Goal: Task Accomplishment & Management: Use online tool/utility

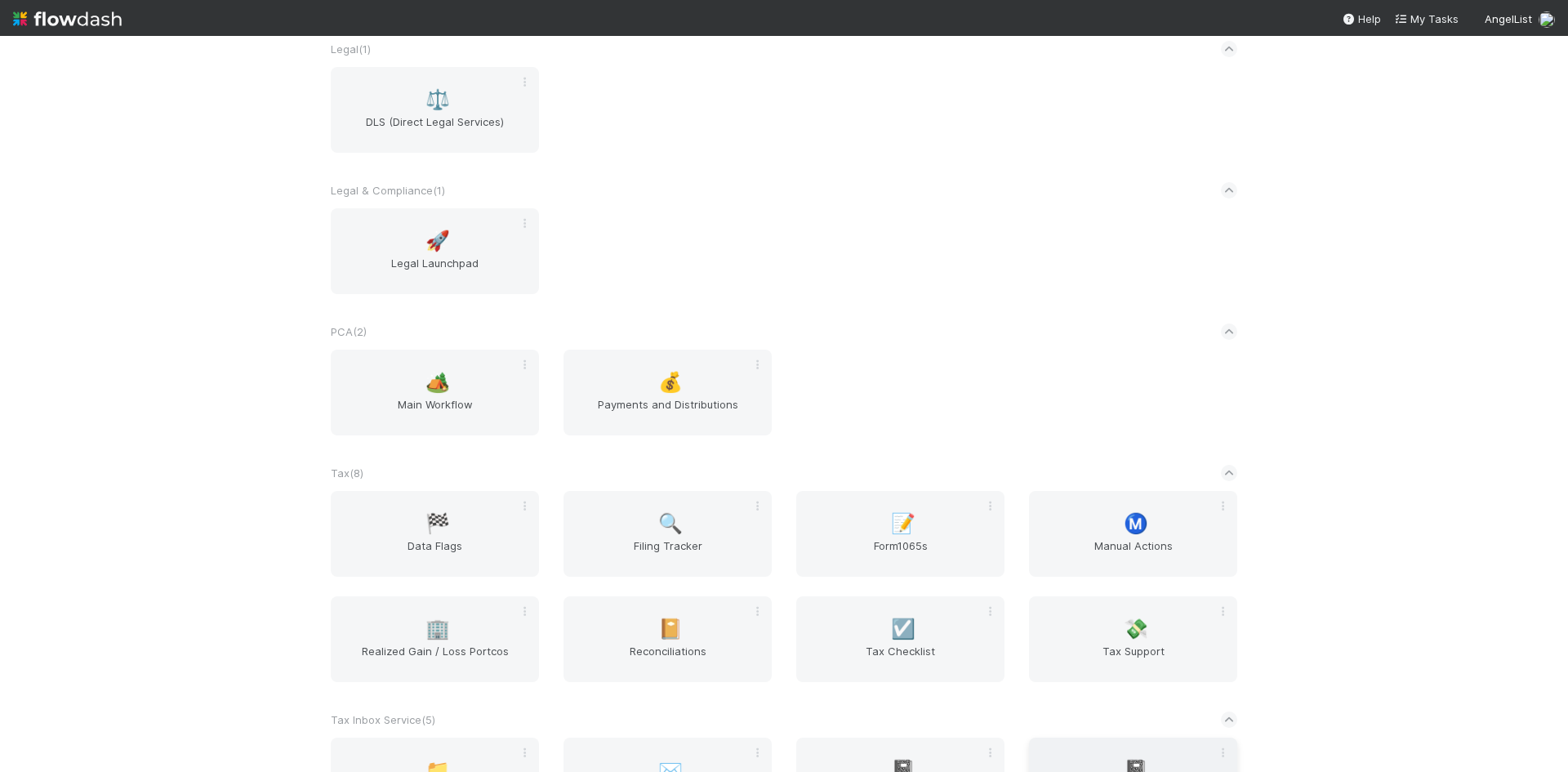
scroll to position [1471, 0]
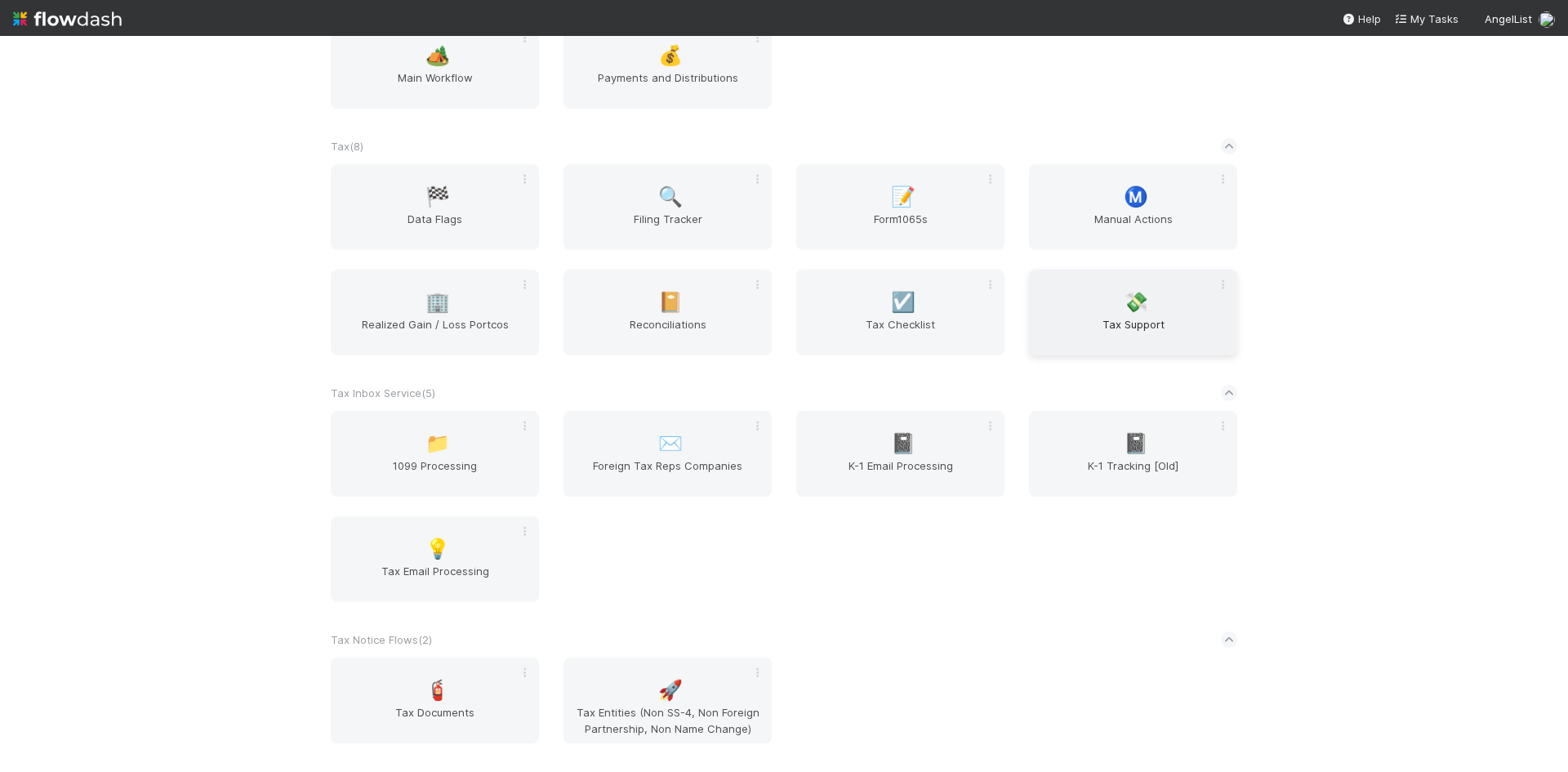
click at [1130, 295] on span "💸" at bounding box center [1136, 302] width 25 height 21
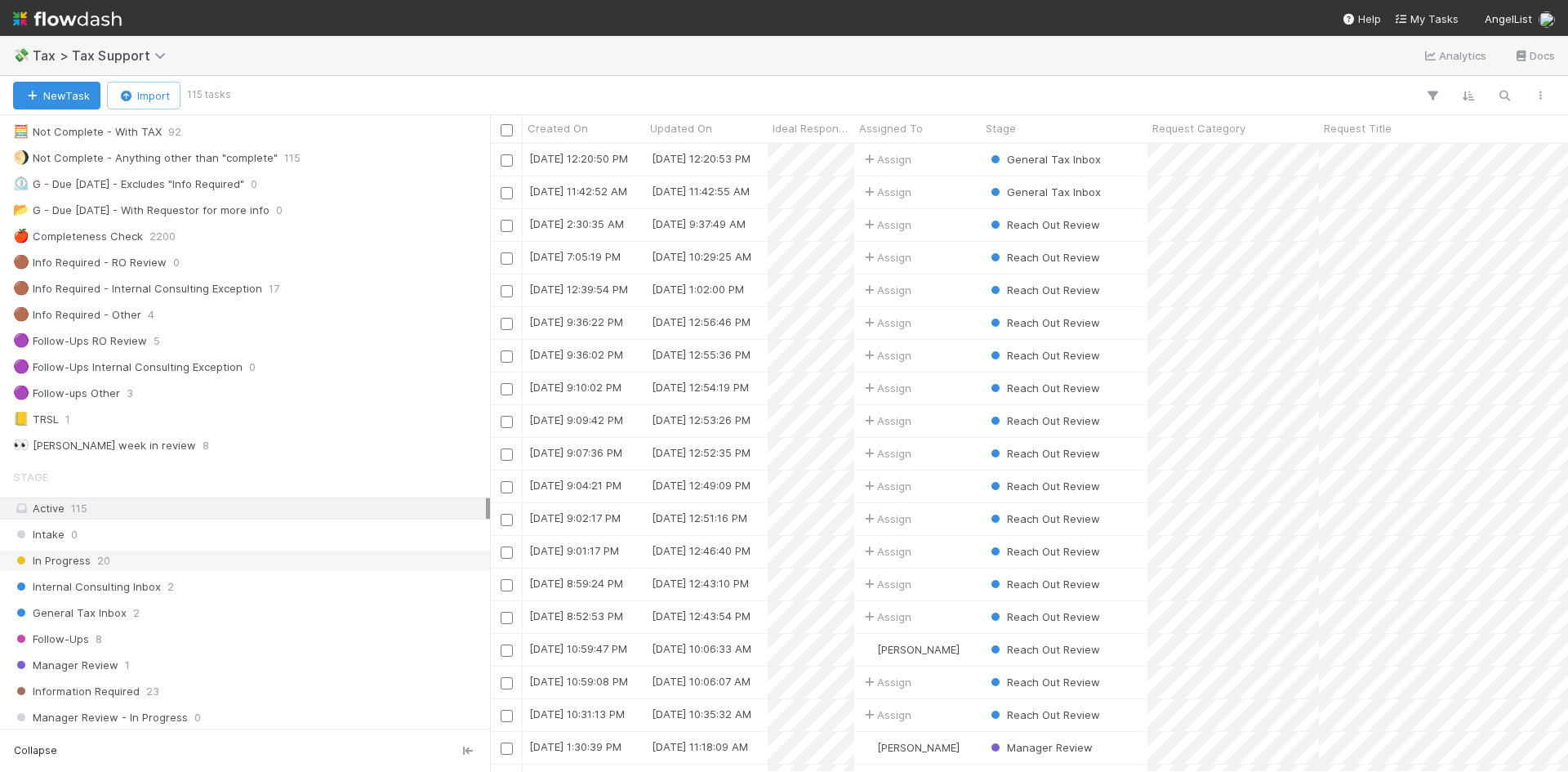
scroll to position [163, 0]
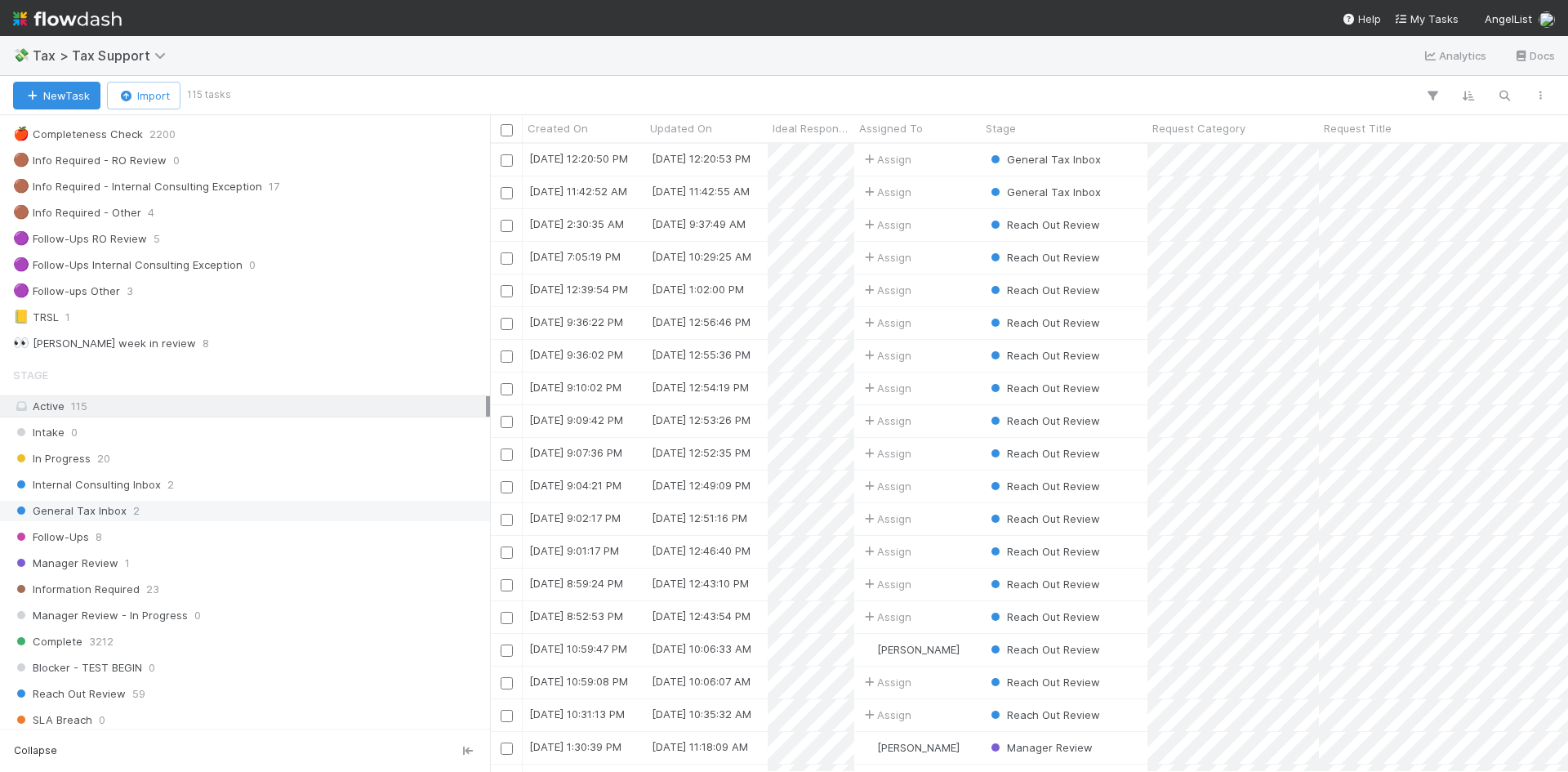
click at [85, 502] on span "General Tax Inbox" at bounding box center [70, 510] width 114 height 20
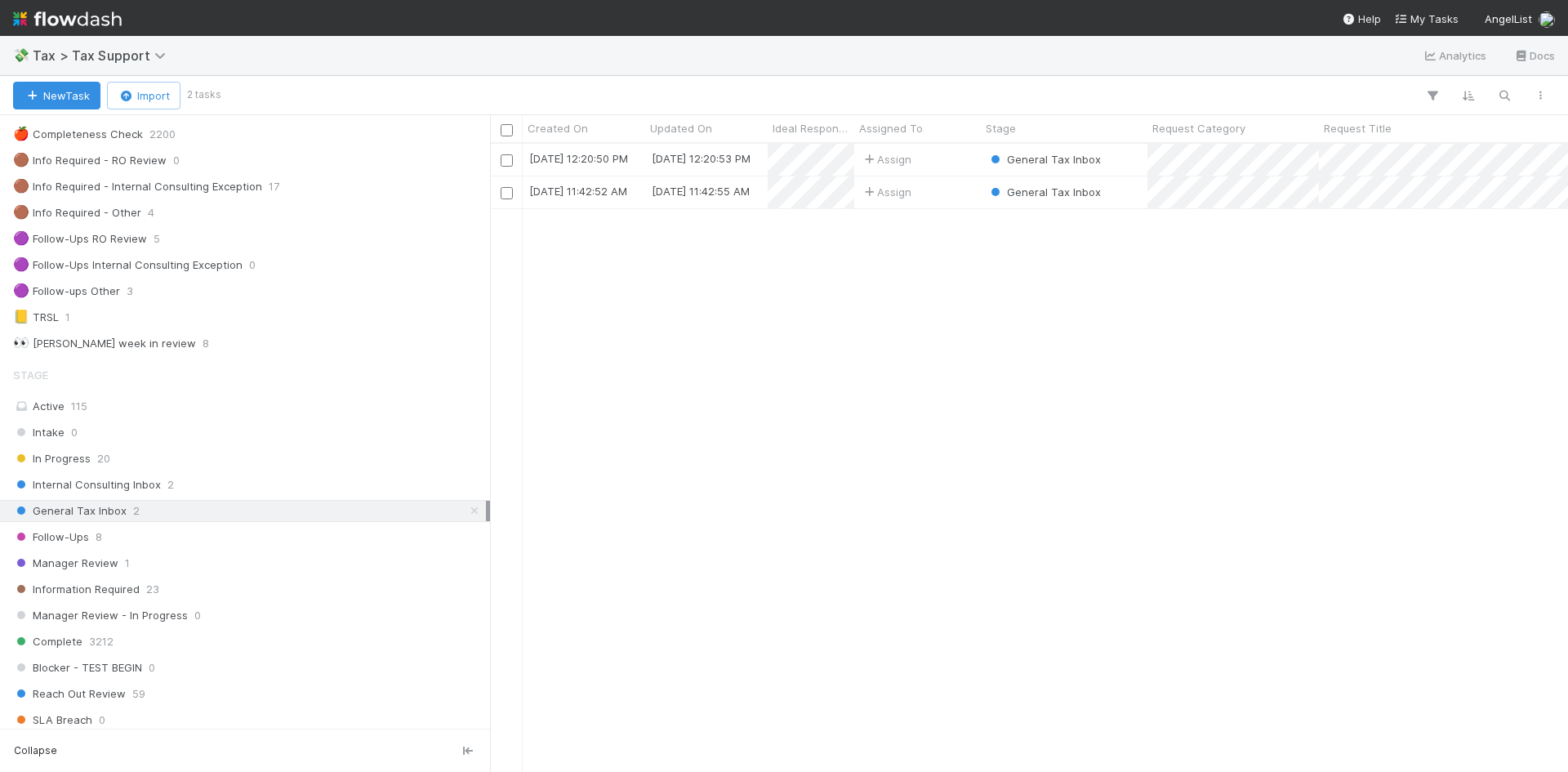
scroll to position [13, 13]
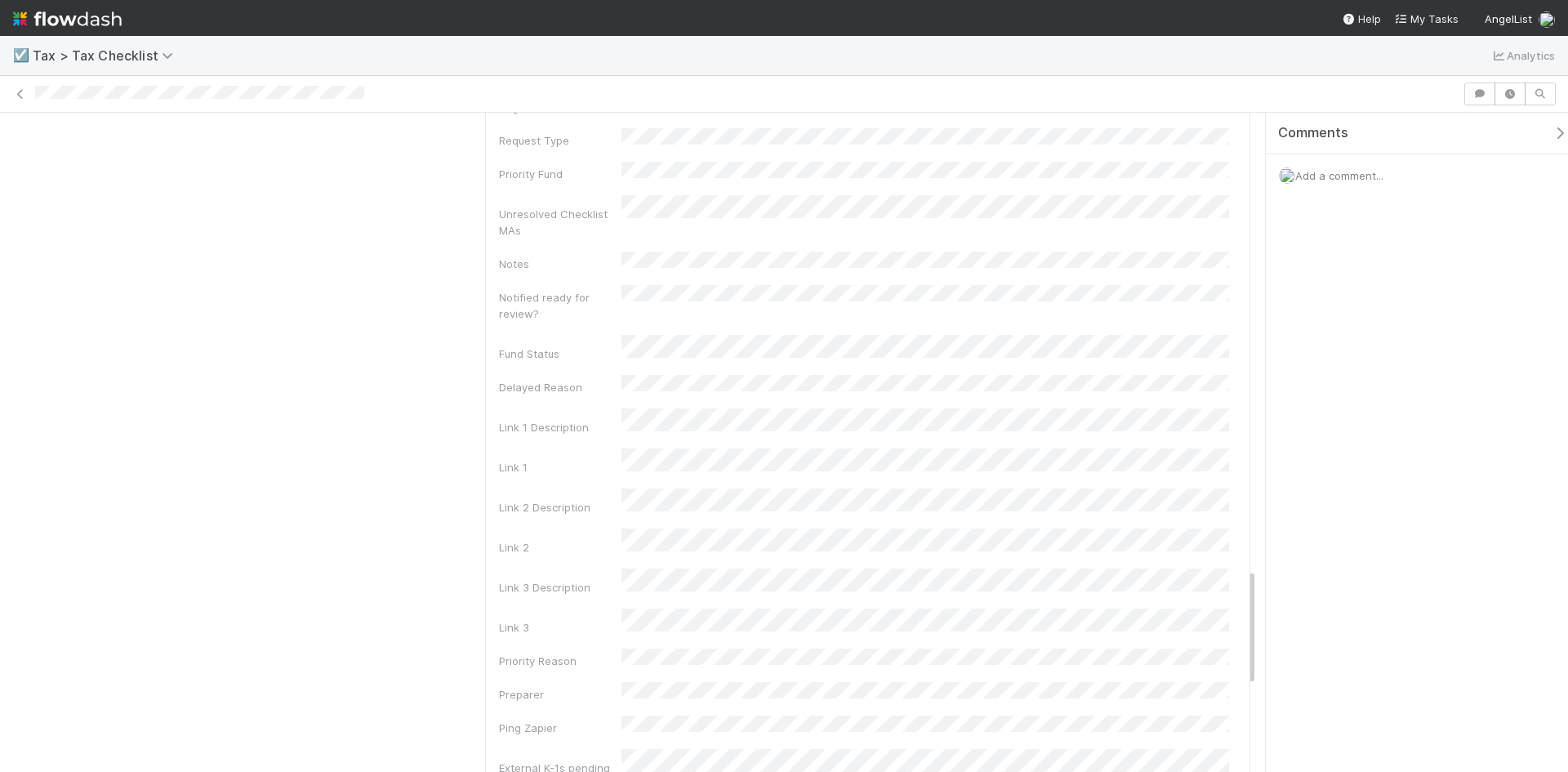
scroll to position [2535, 0]
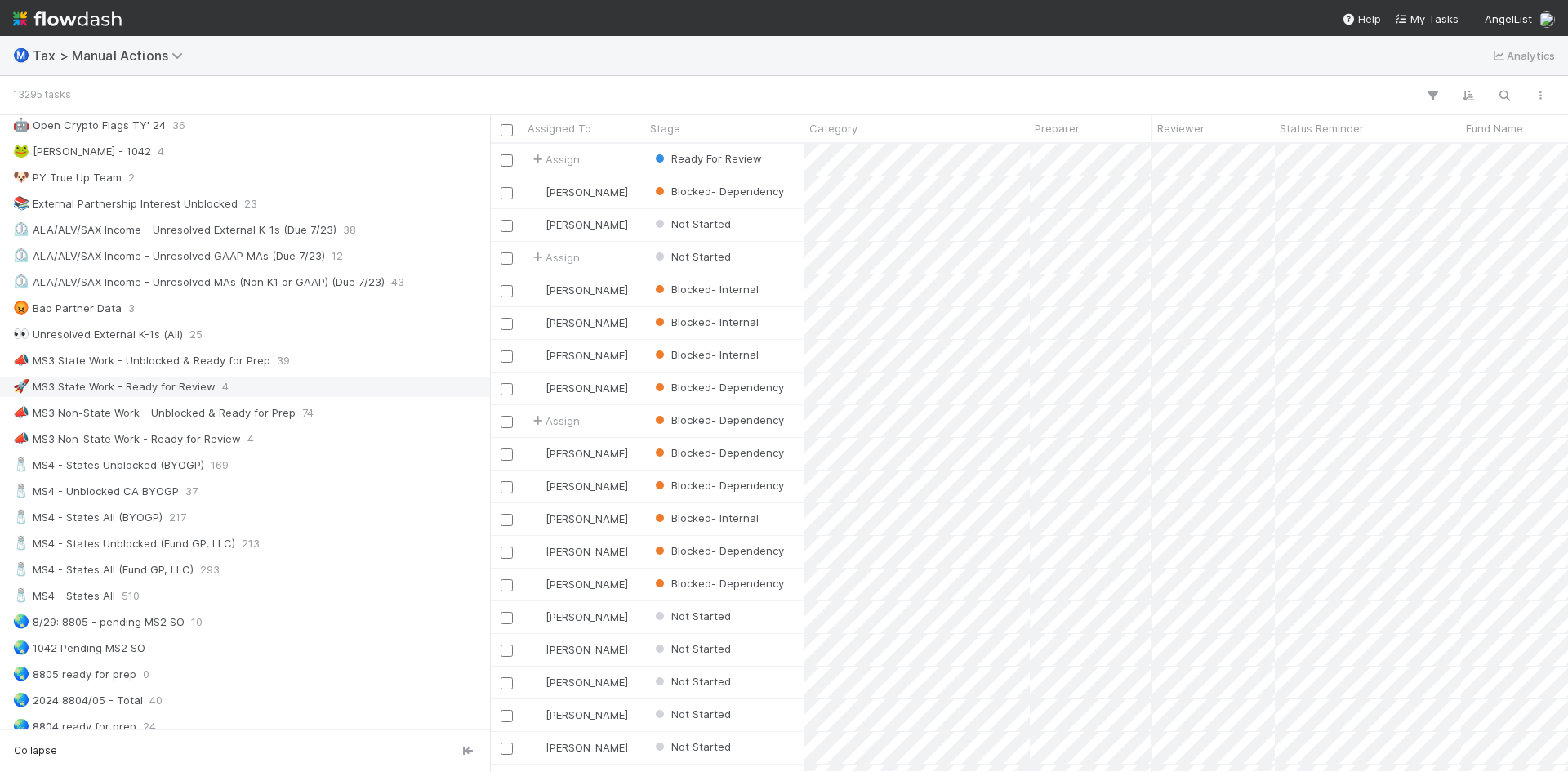
scroll to position [817, 0]
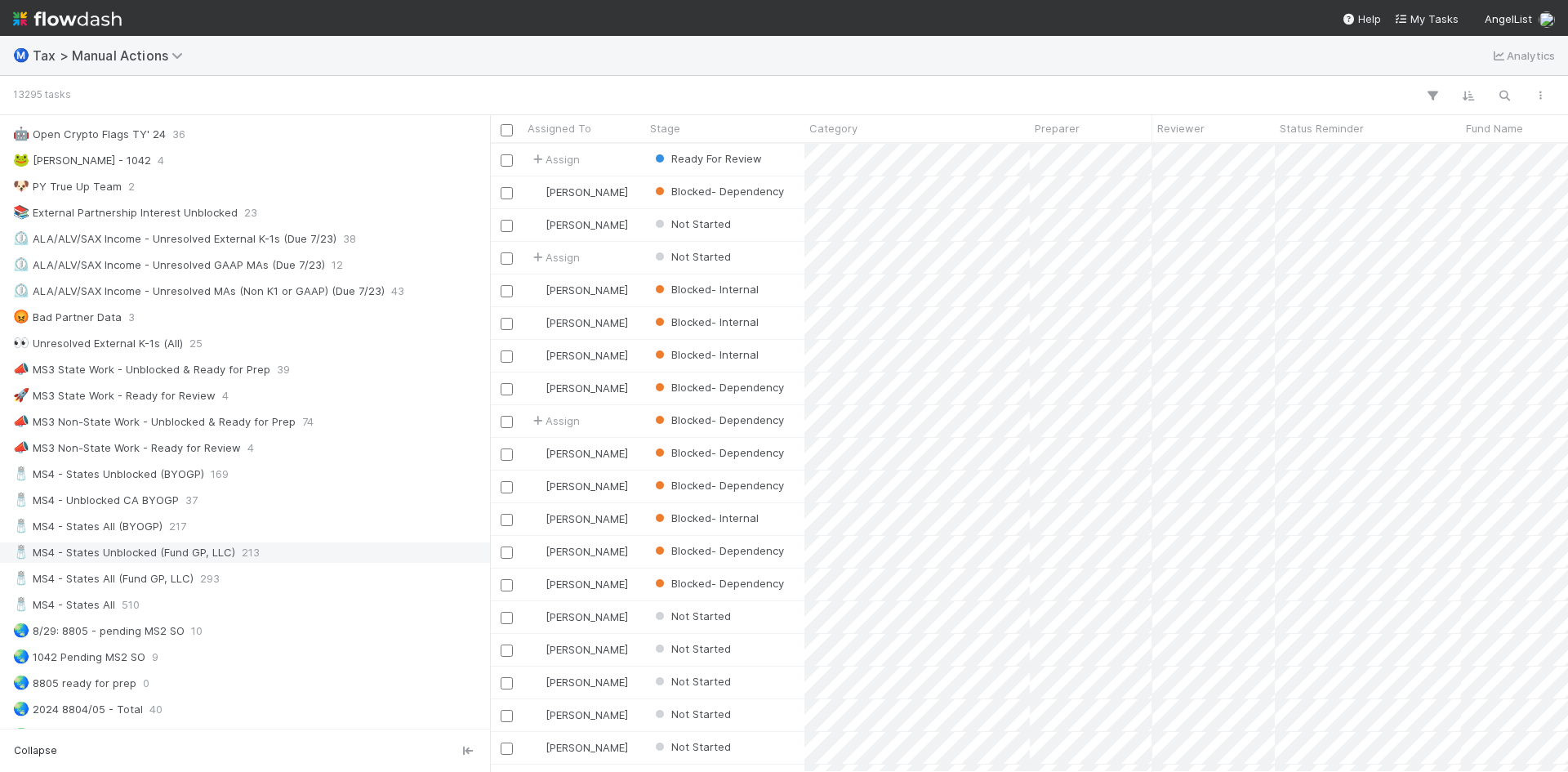
click at [117, 551] on div "🧂 MS4 - States Unblocked (Fund GP, LLC)" at bounding box center [124, 552] width 222 height 20
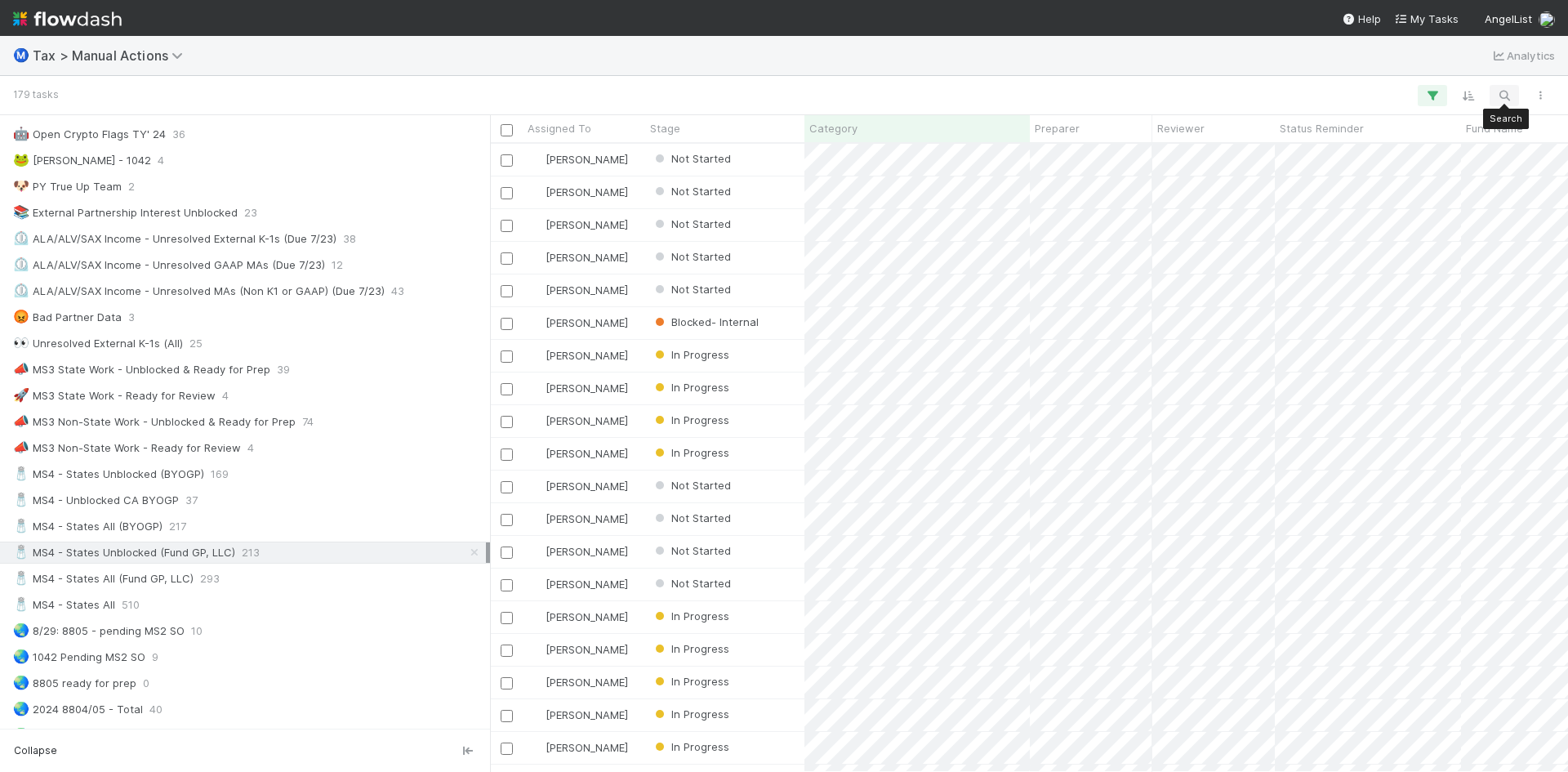
scroll to position [616, 1066]
click at [1499, 93] on icon "button" at bounding box center [1504, 95] width 16 height 14
click at [1373, 73] on input at bounding box center [1419, 69] width 163 height 20
type input "CT"
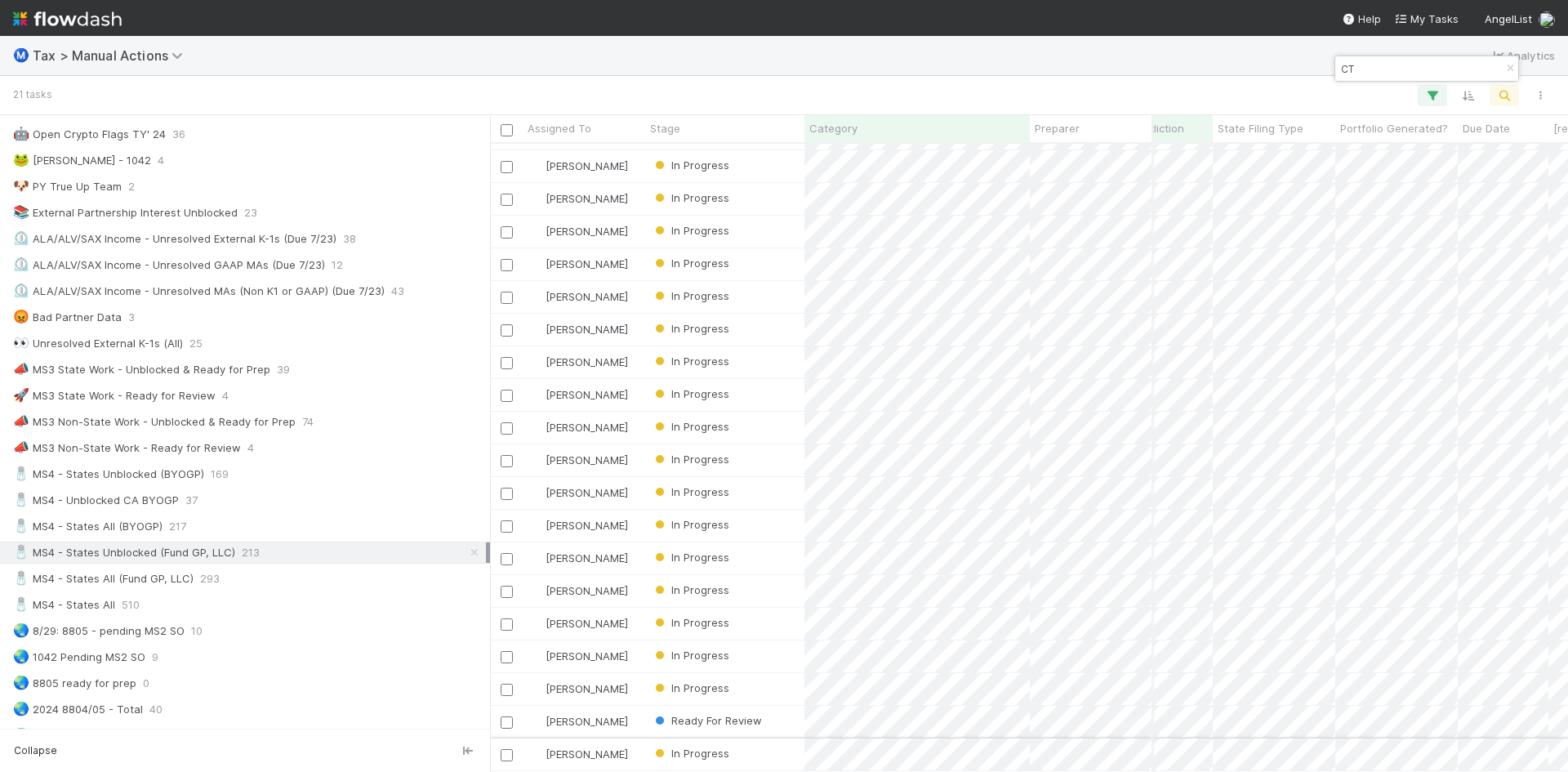
scroll to position [0, 955]
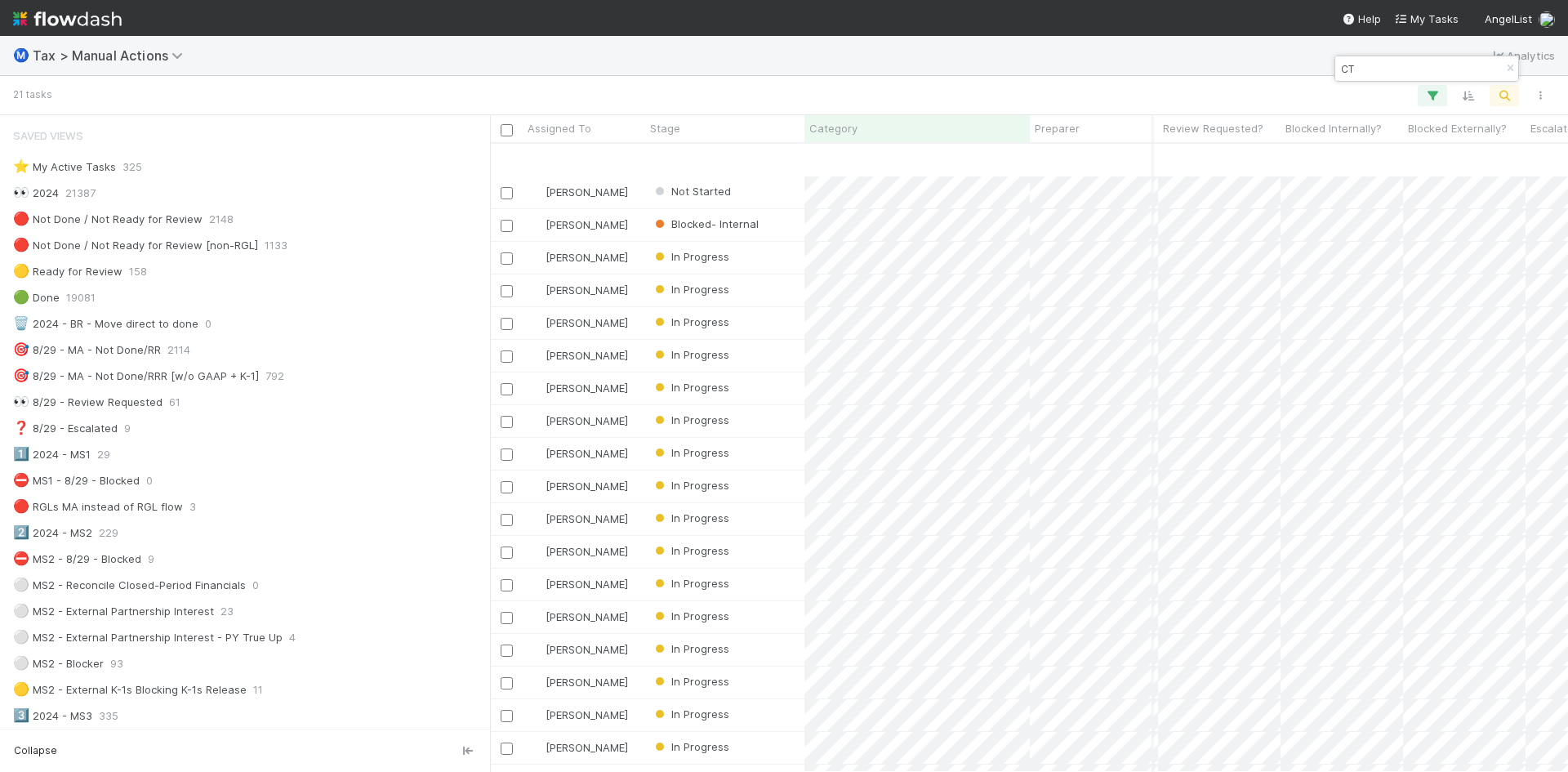
scroll to position [104, 1709]
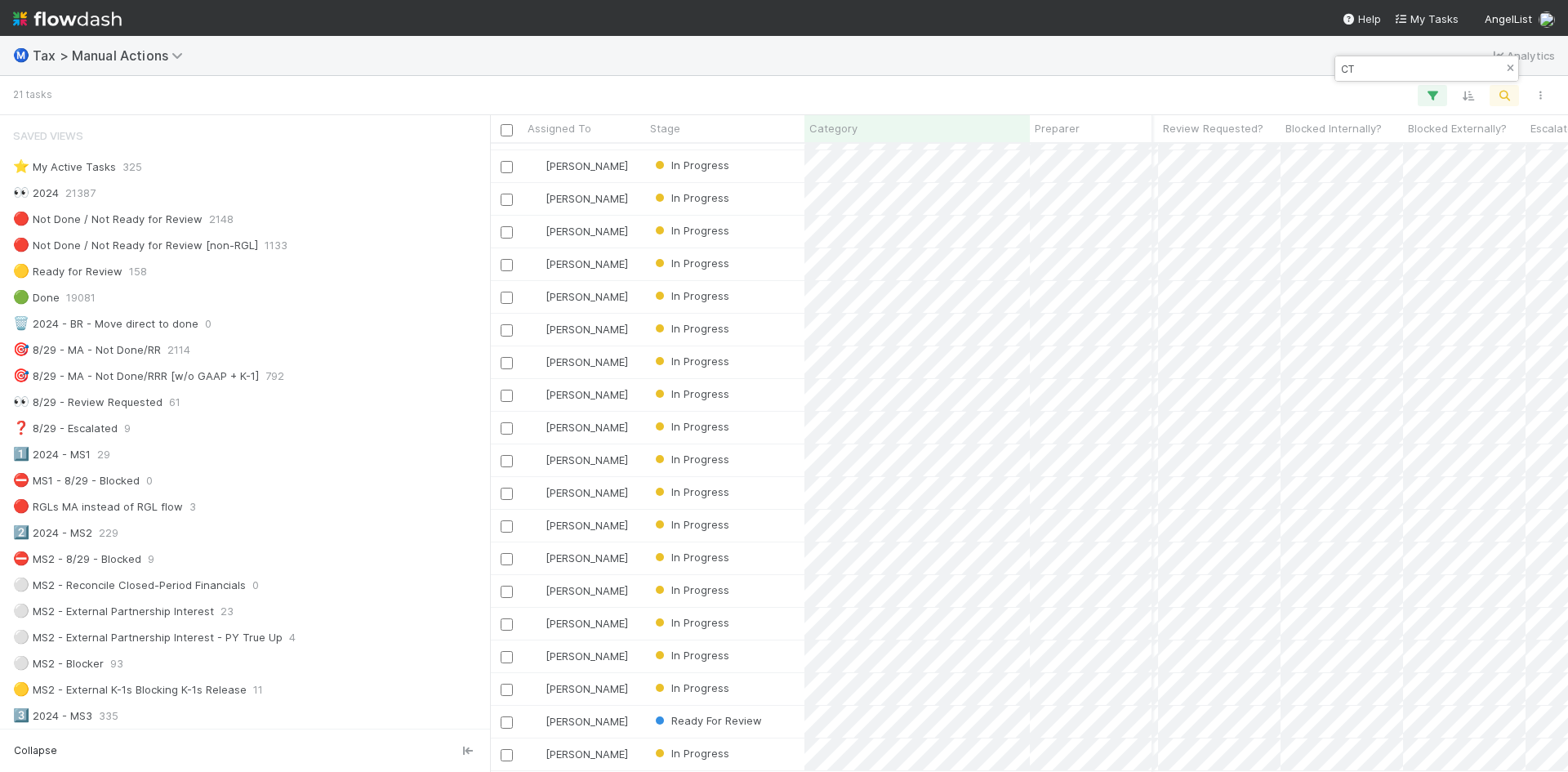
click at [1504, 68] on icon "button" at bounding box center [1510, 69] width 16 height 10
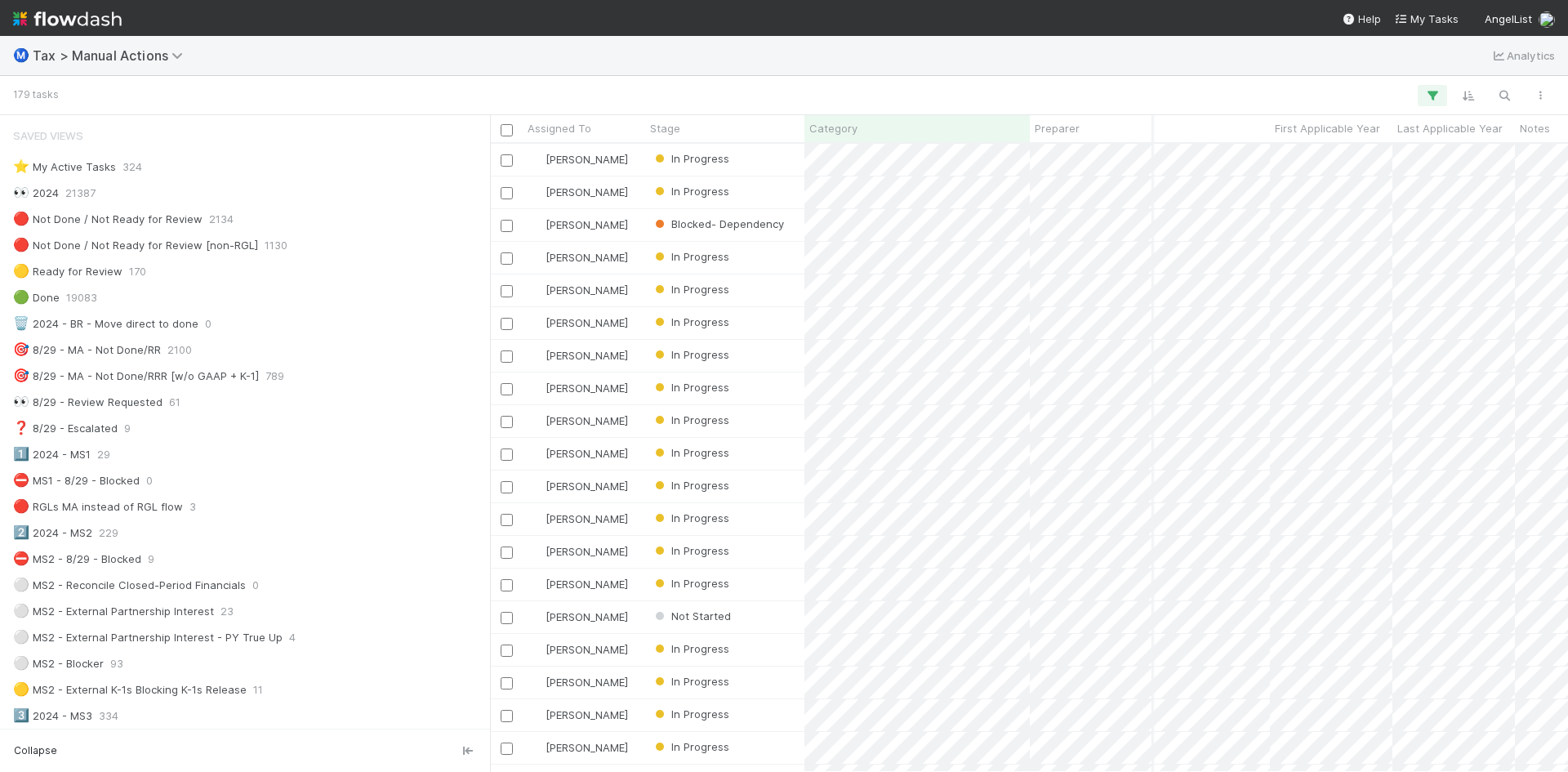
scroll to position [0, 0]
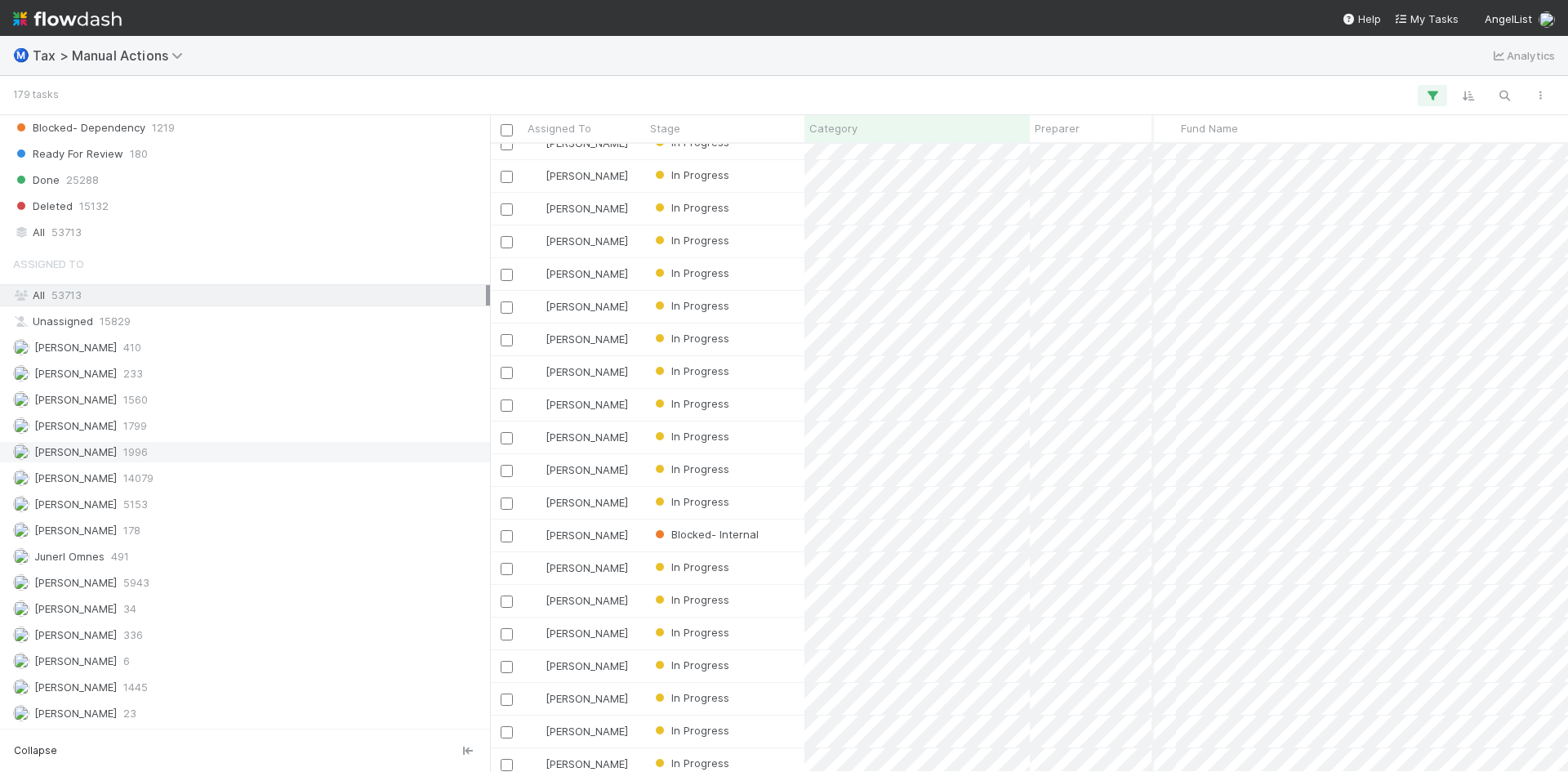
click at [135, 451] on div "Enrique Hernandez 1996" at bounding box center [249, 452] width 473 height 20
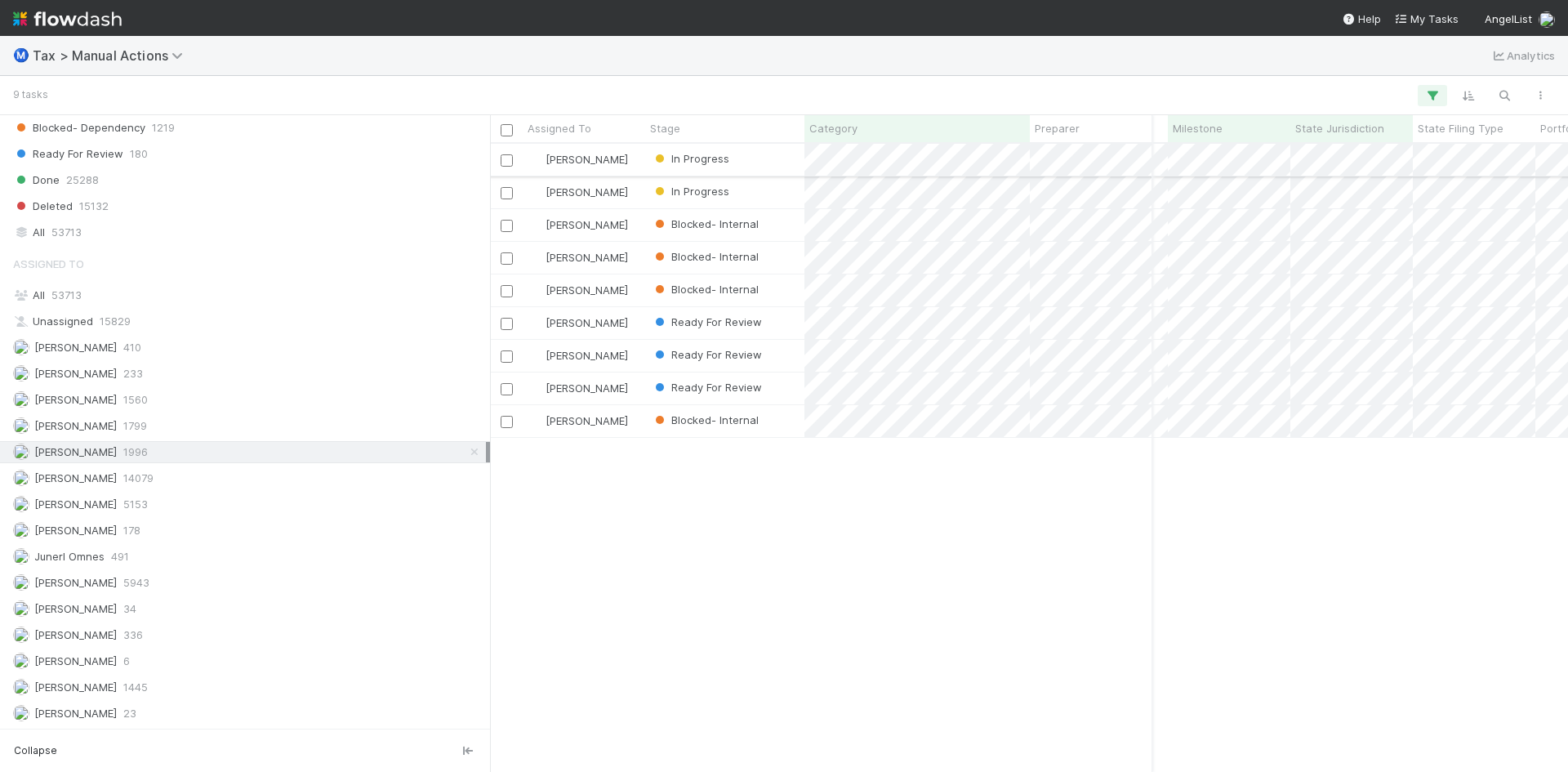
click at [752, 158] on div "In Progress" at bounding box center [725, 160] width 159 height 32
click at [466, 455] on icon at bounding box center [474, 452] width 16 height 11
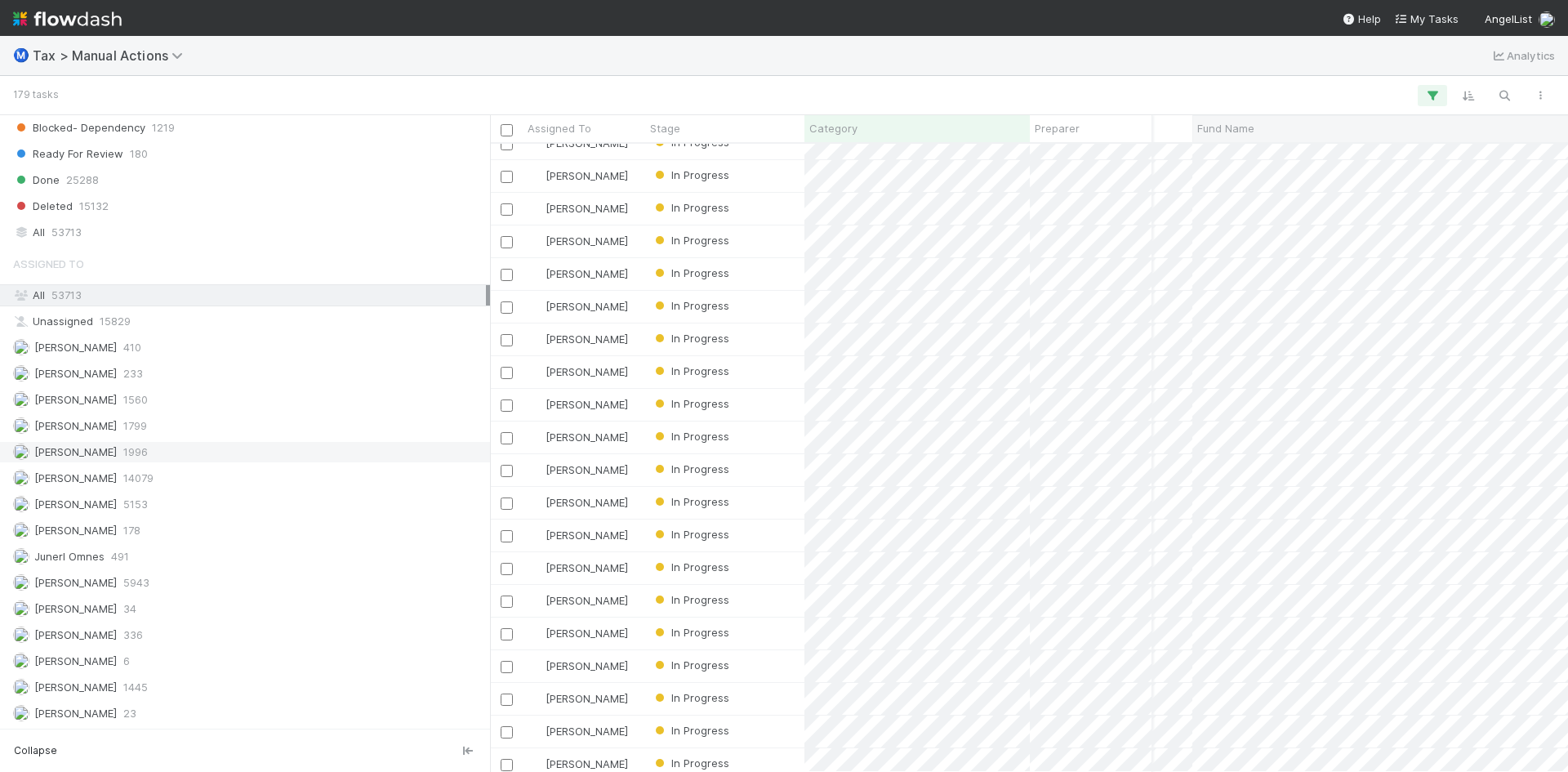
click at [1233, 129] on span "Fund Name" at bounding box center [1226, 128] width 57 height 16
click at [1246, 156] on div "Sort A → Z" at bounding box center [1291, 160] width 186 height 25
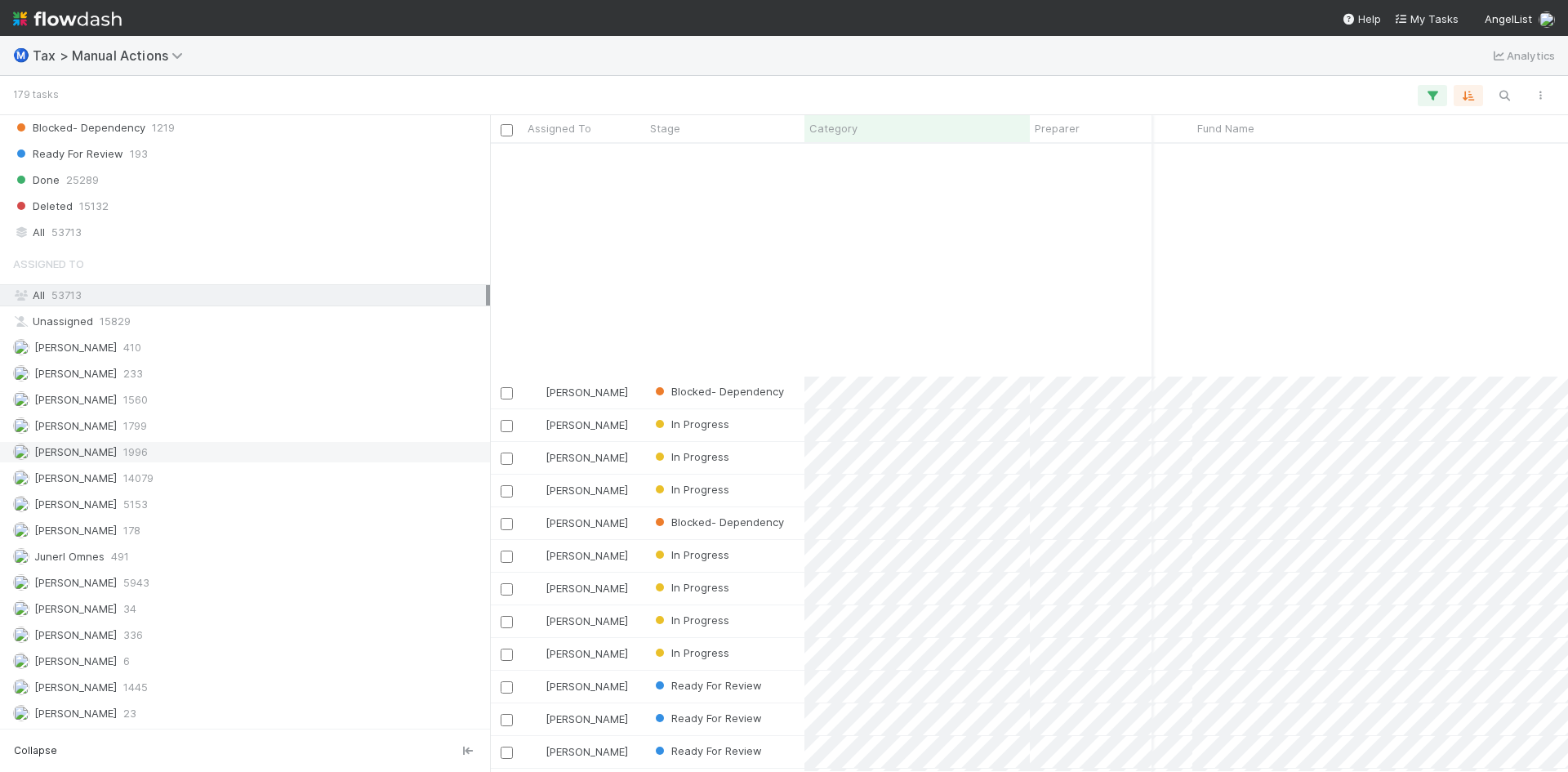
scroll to position [1150, 268]
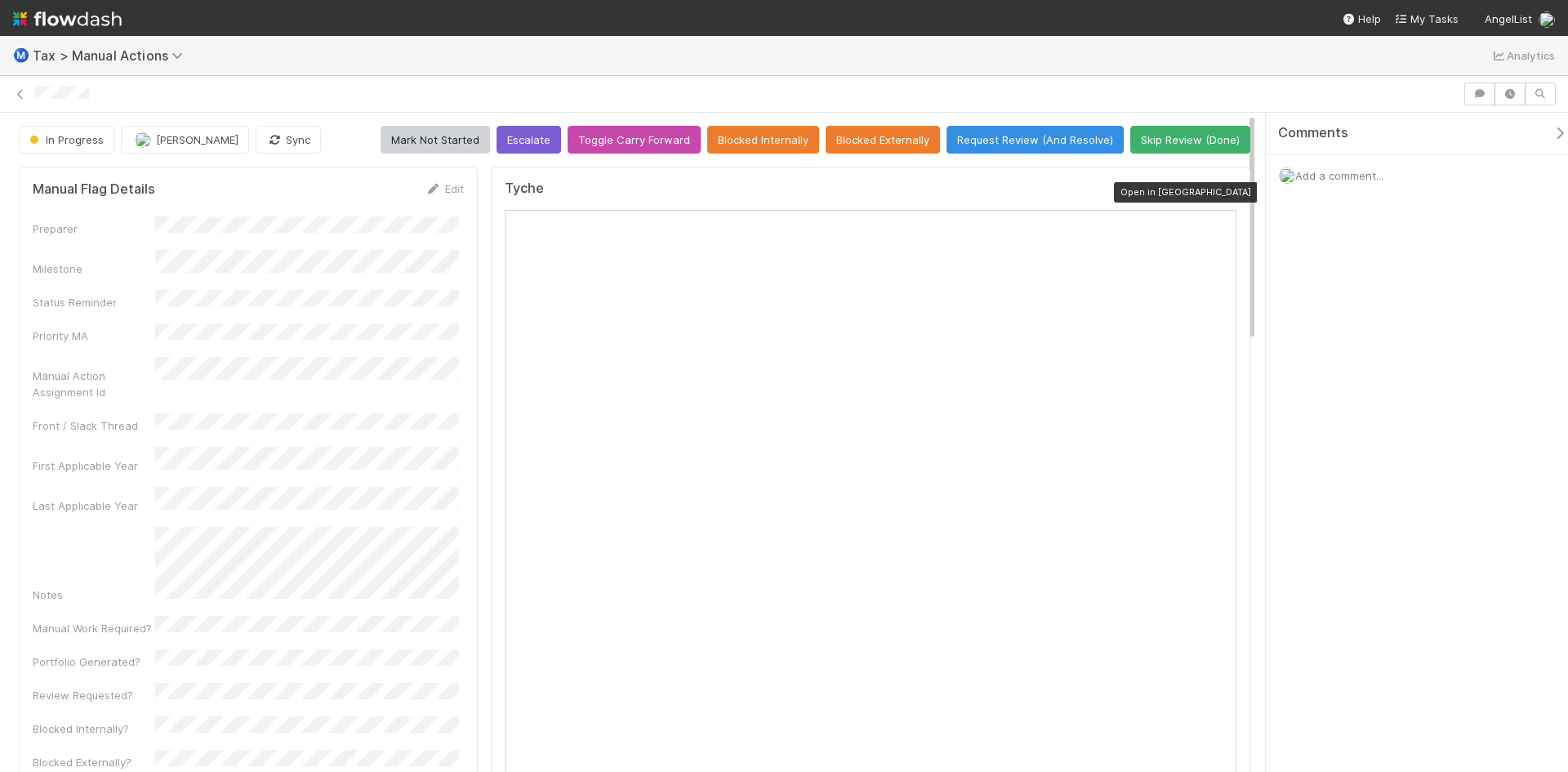
click at [1220, 189] on icon at bounding box center [1228, 192] width 16 height 11
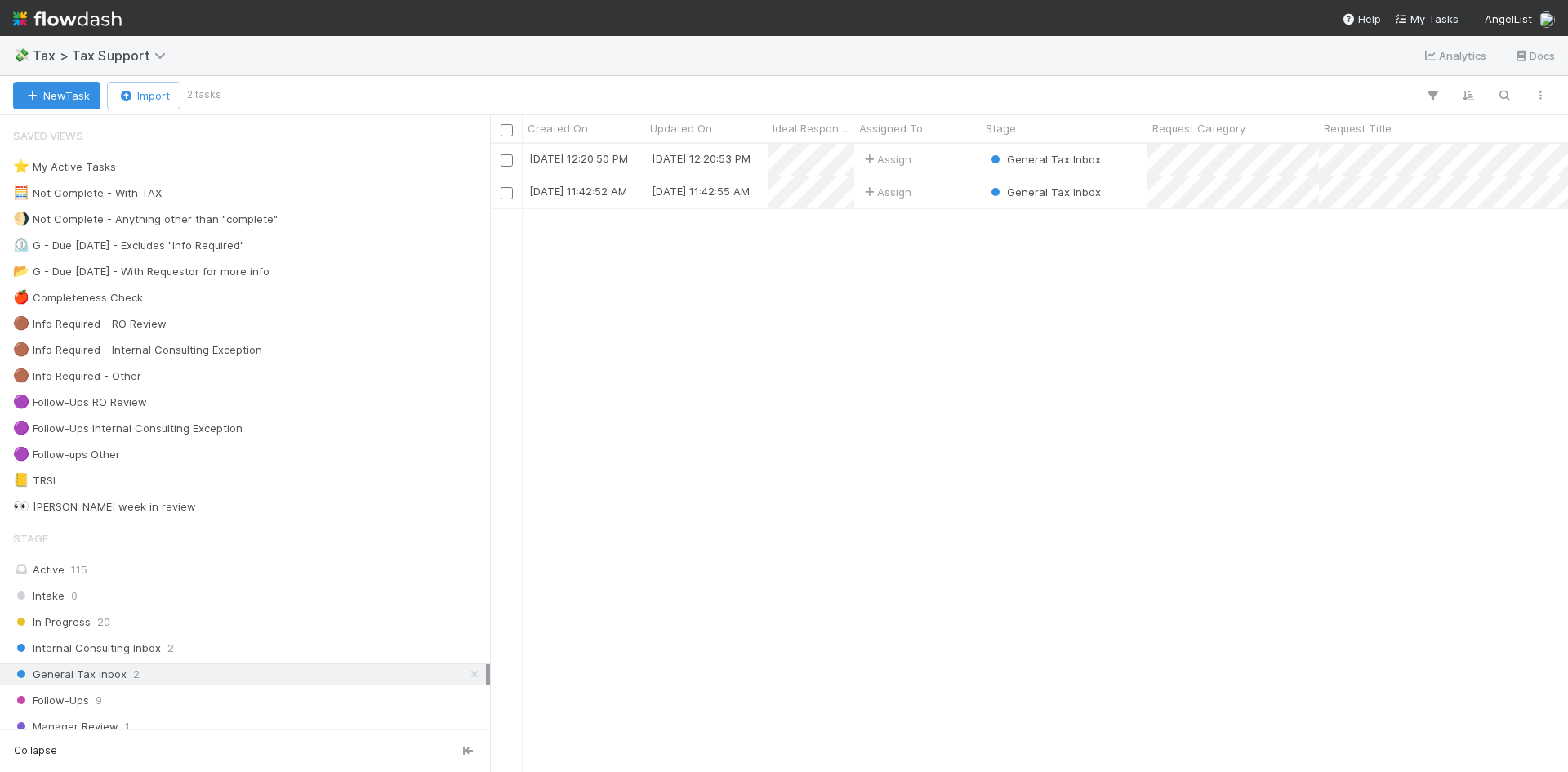
scroll to position [616, 1066]
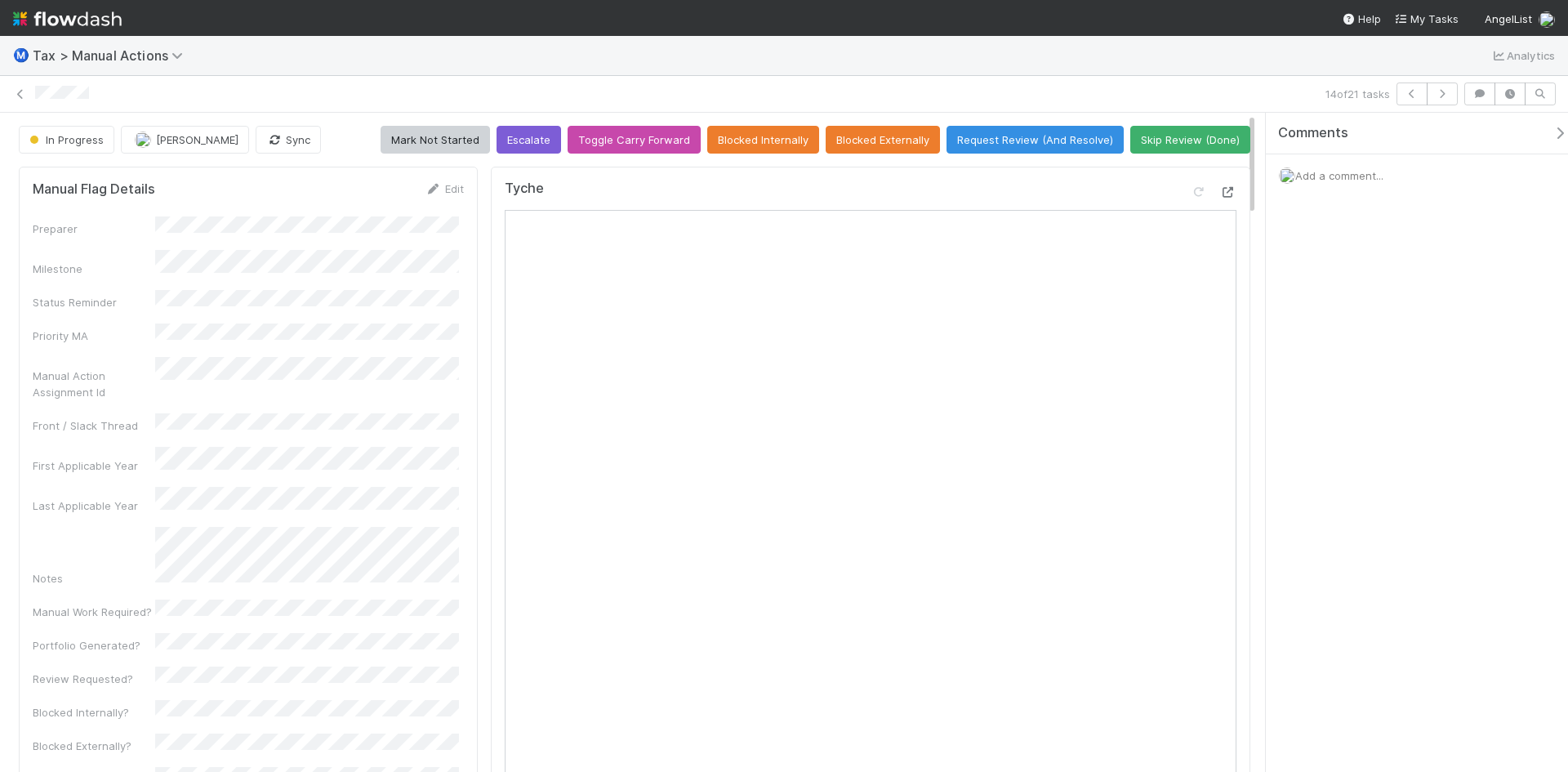
click at [1220, 187] on icon at bounding box center [1228, 192] width 16 height 11
click at [1221, 189] on icon at bounding box center [1228, 192] width 16 height 11
click at [1220, 190] on icon at bounding box center [1228, 192] width 16 height 11
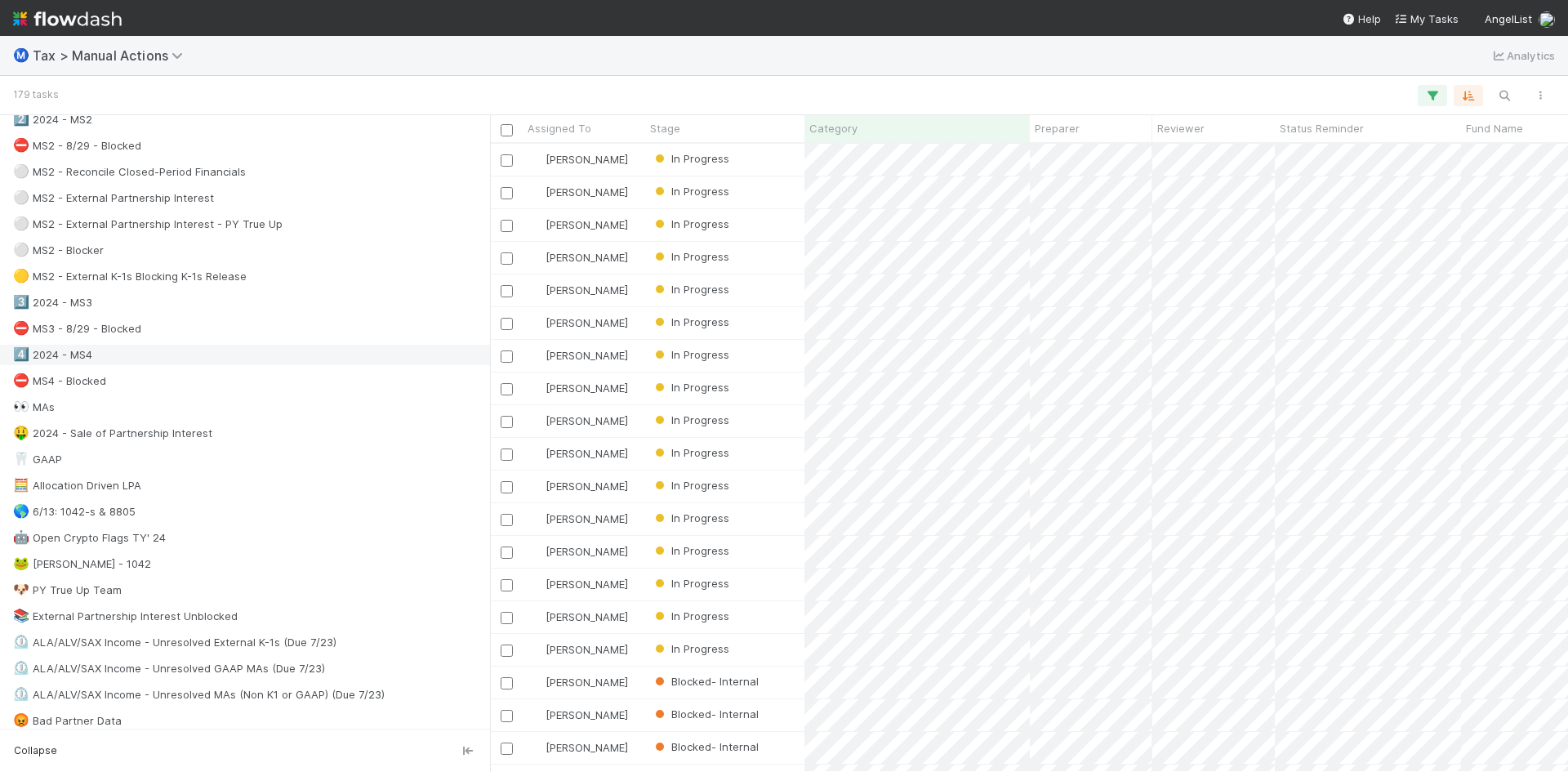
scroll to position [899, 0]
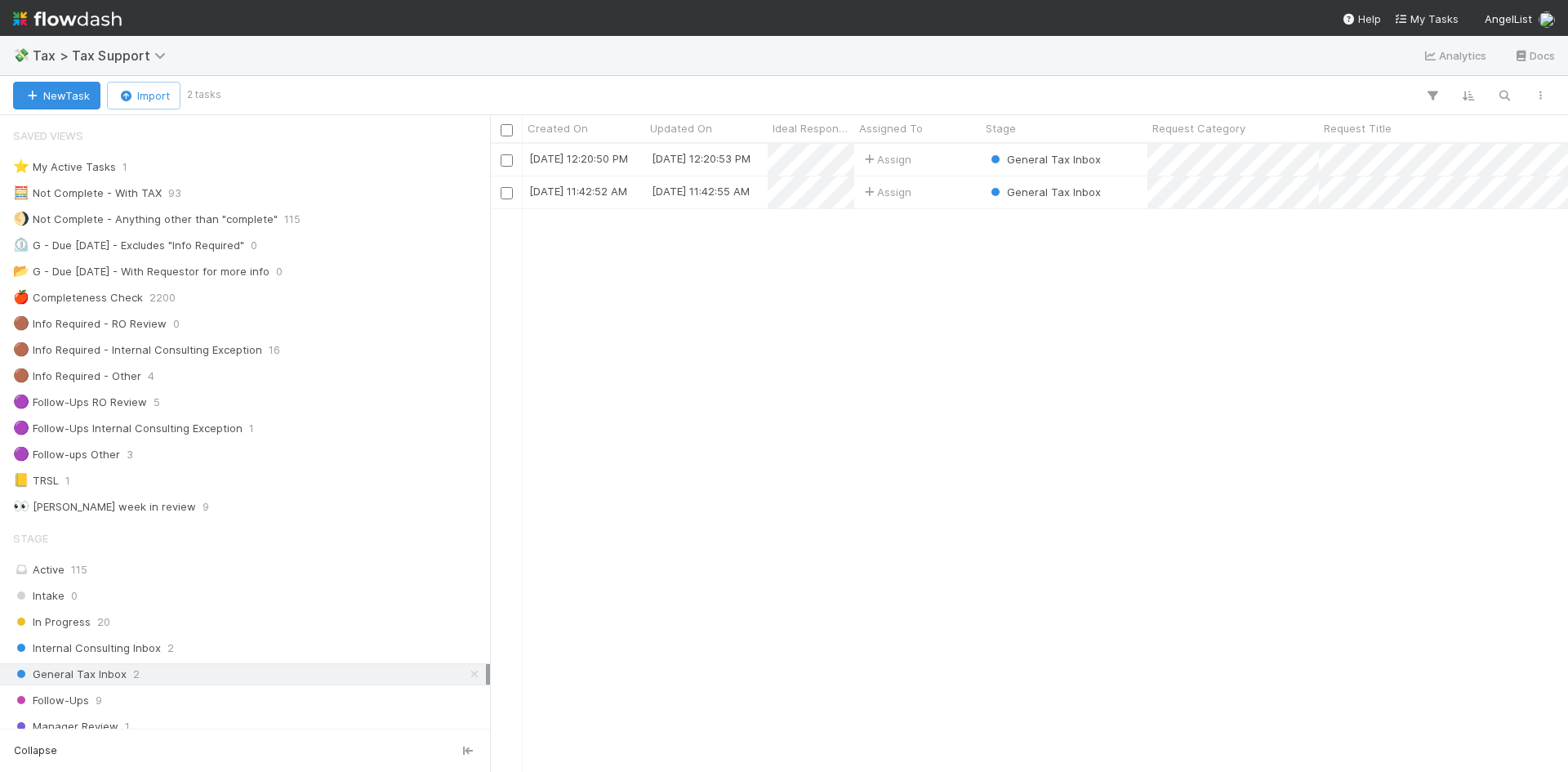
scroll to position [616, 1066]
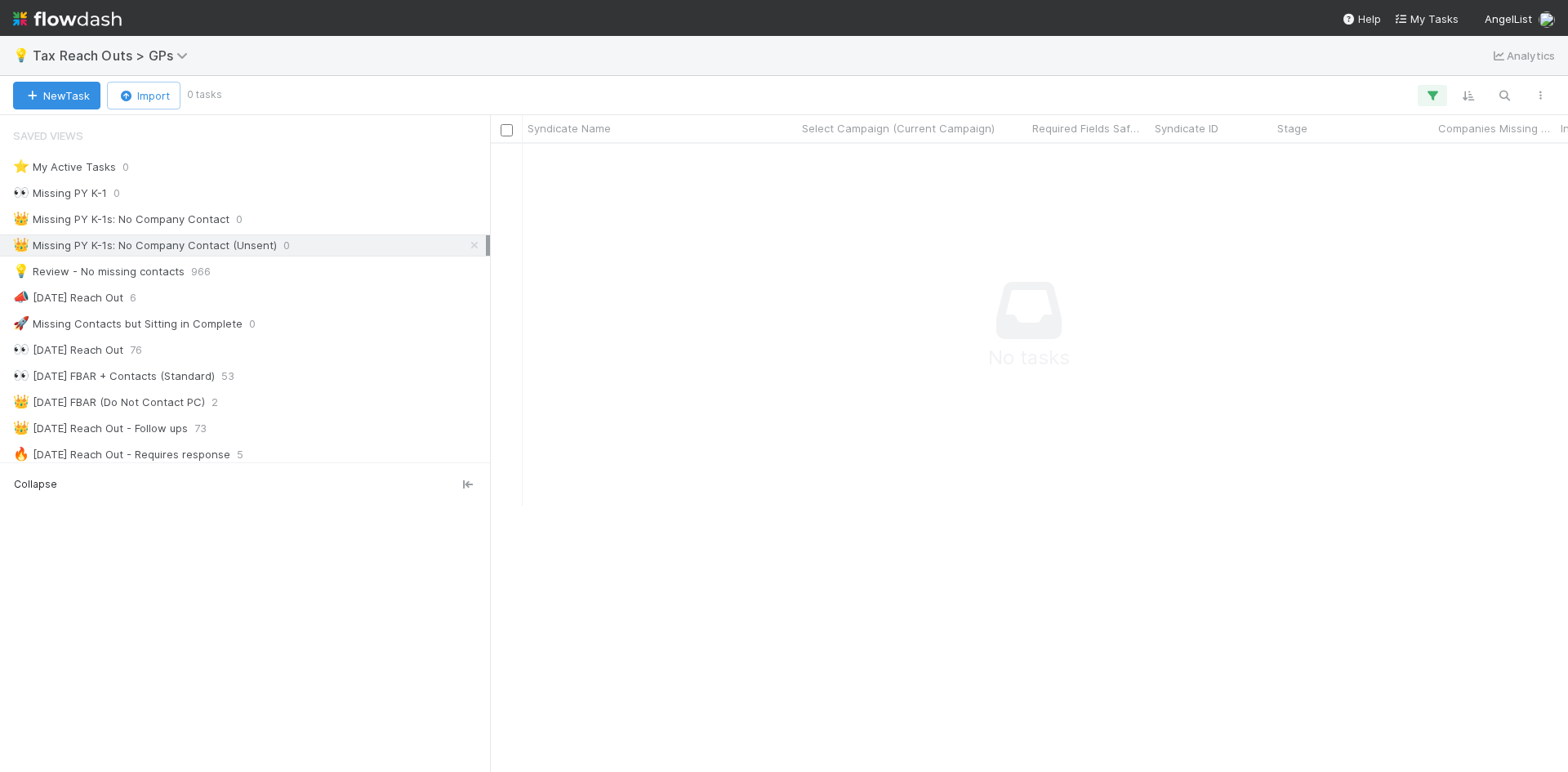
scroll to position [604, 1066]
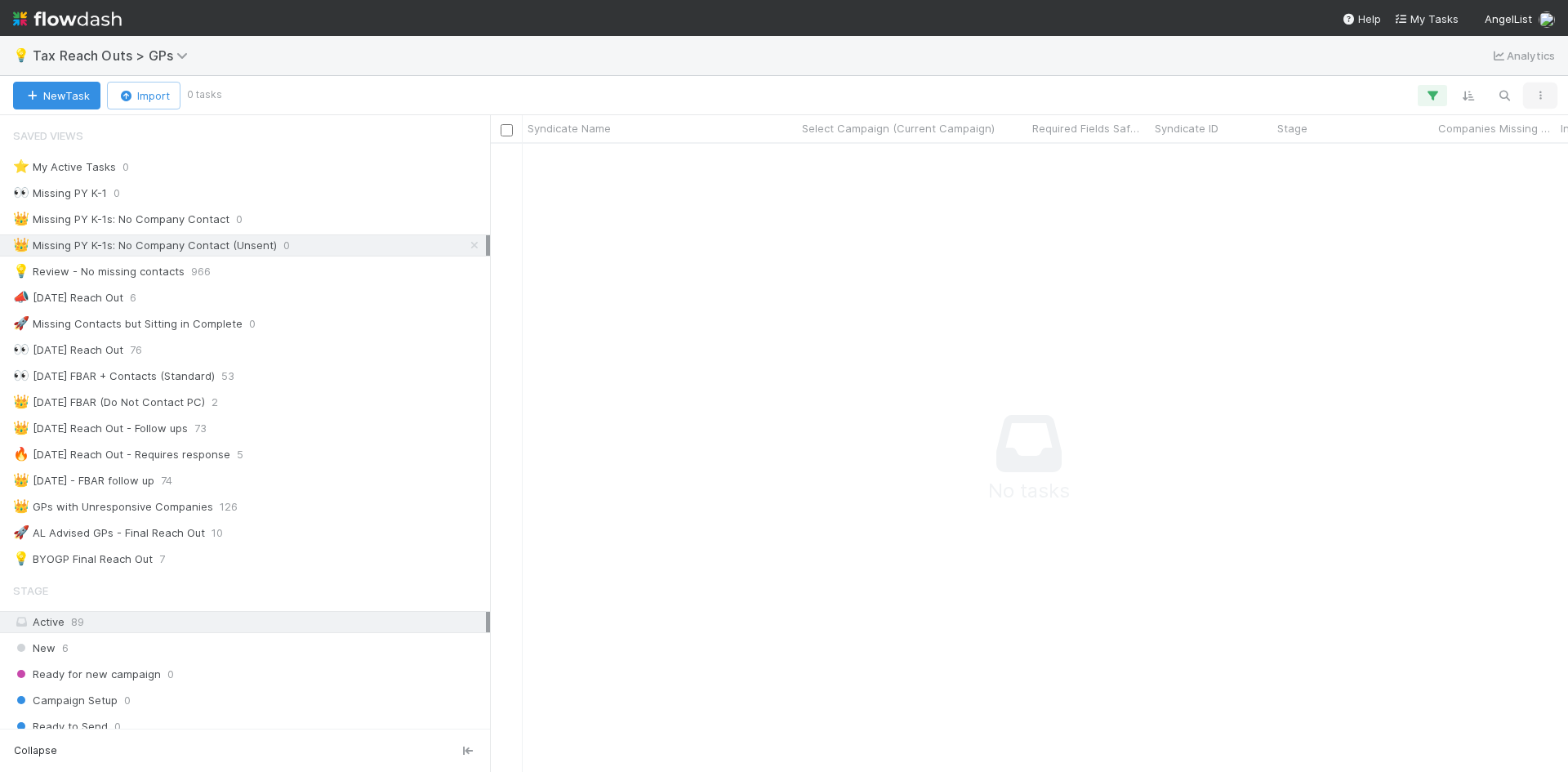
click at [1538, 97] on icon "button" at bounding box center [1540, 96] width 16 height 10
click at [802, 263] on div "View as list Comments Export view to CSV" at bounding box center [784, 386] width 1568 height 772
click at [1539, 94] on icon "button" at bounding box center [1540, 96] width 16 height 10
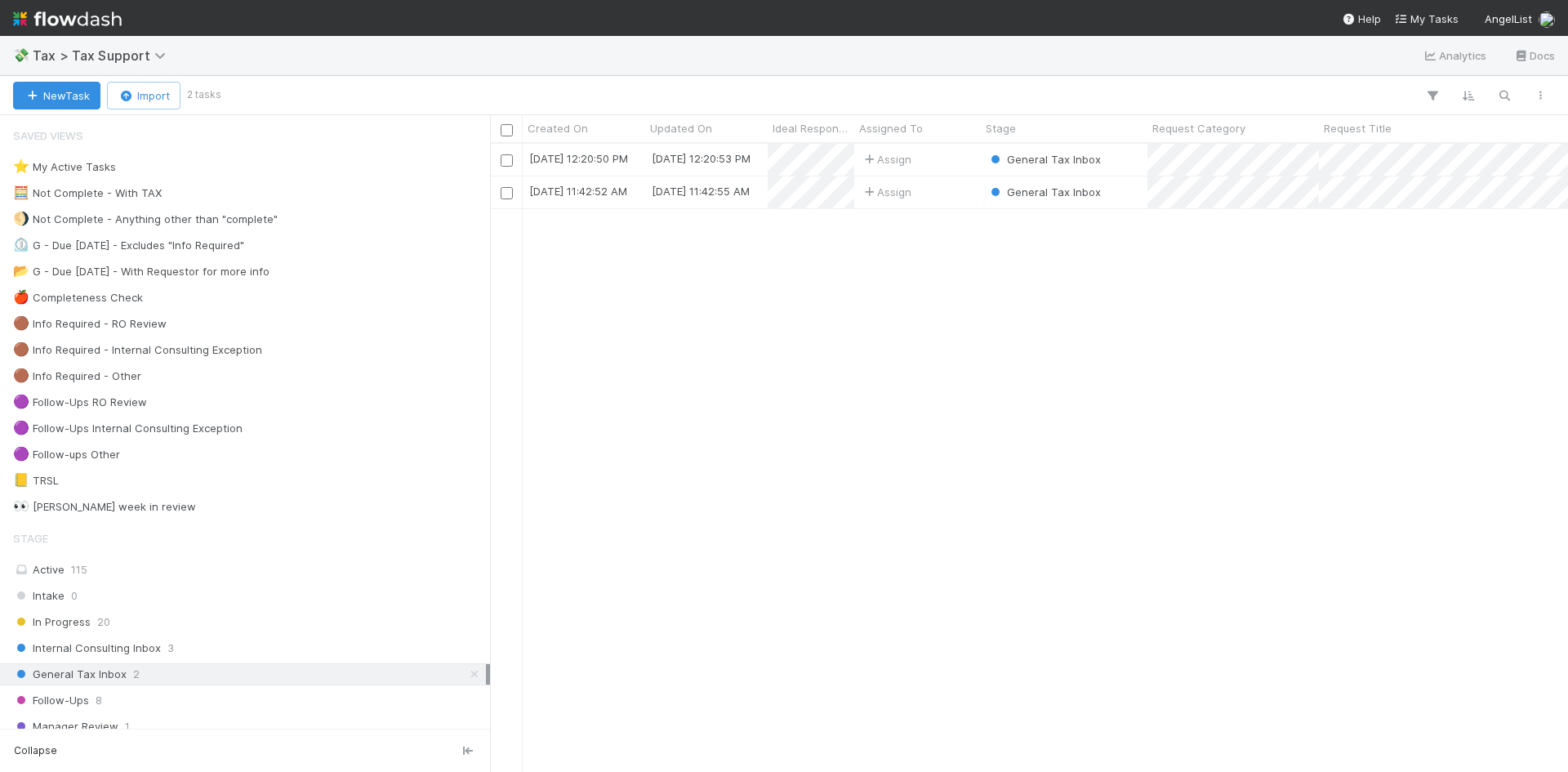
scroll to position [616, 1066]
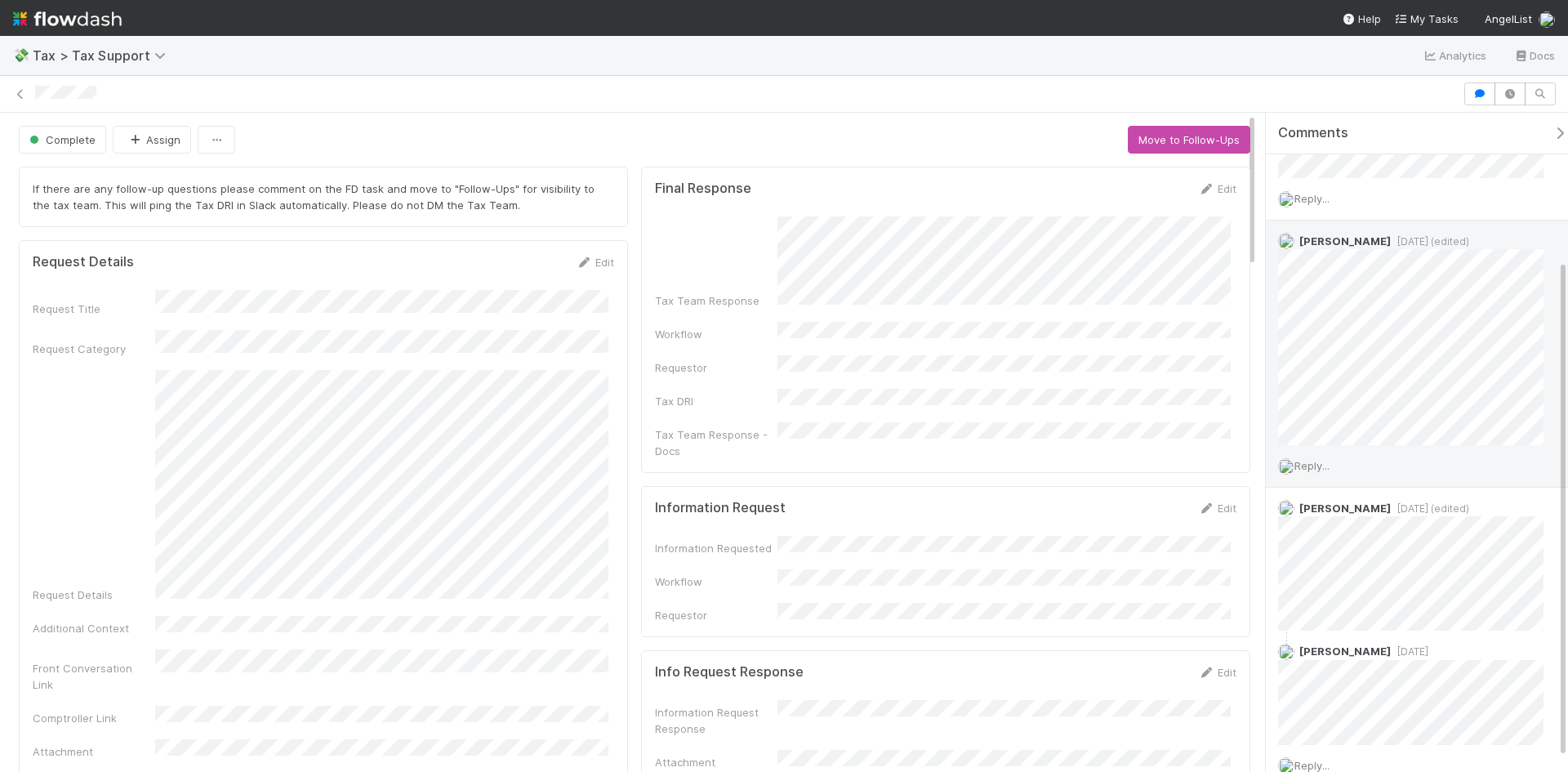
scroll to position [212, 0]
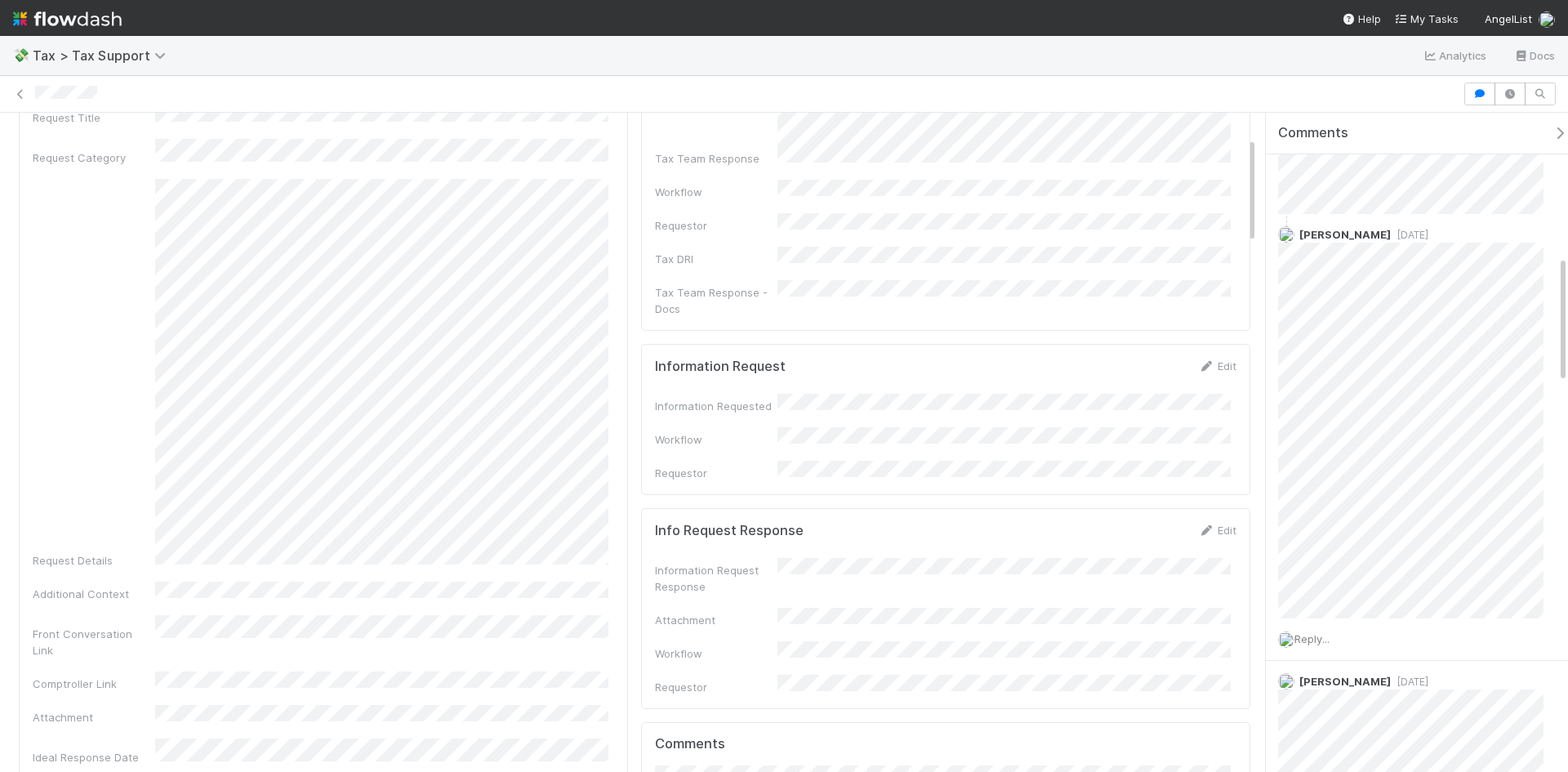
scroll to position [246, 0]
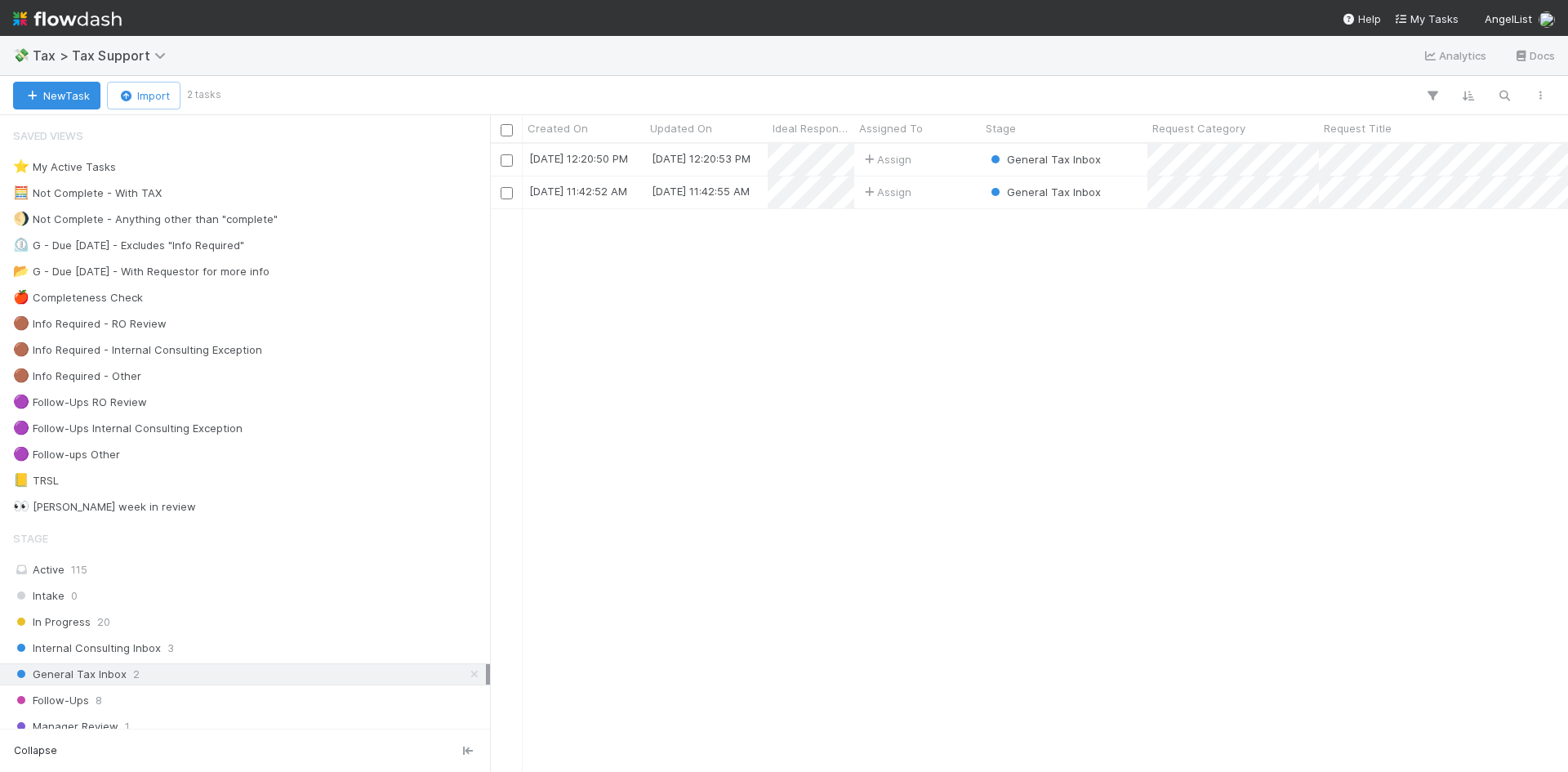
scroll to position [616, 1066]
click at [935, 156] on div "Assign" at bounding box center [918, 160] width 127 height 32
click at [952, 186] on div "Assign" at bounding box center [918, 192] width 127 height 32
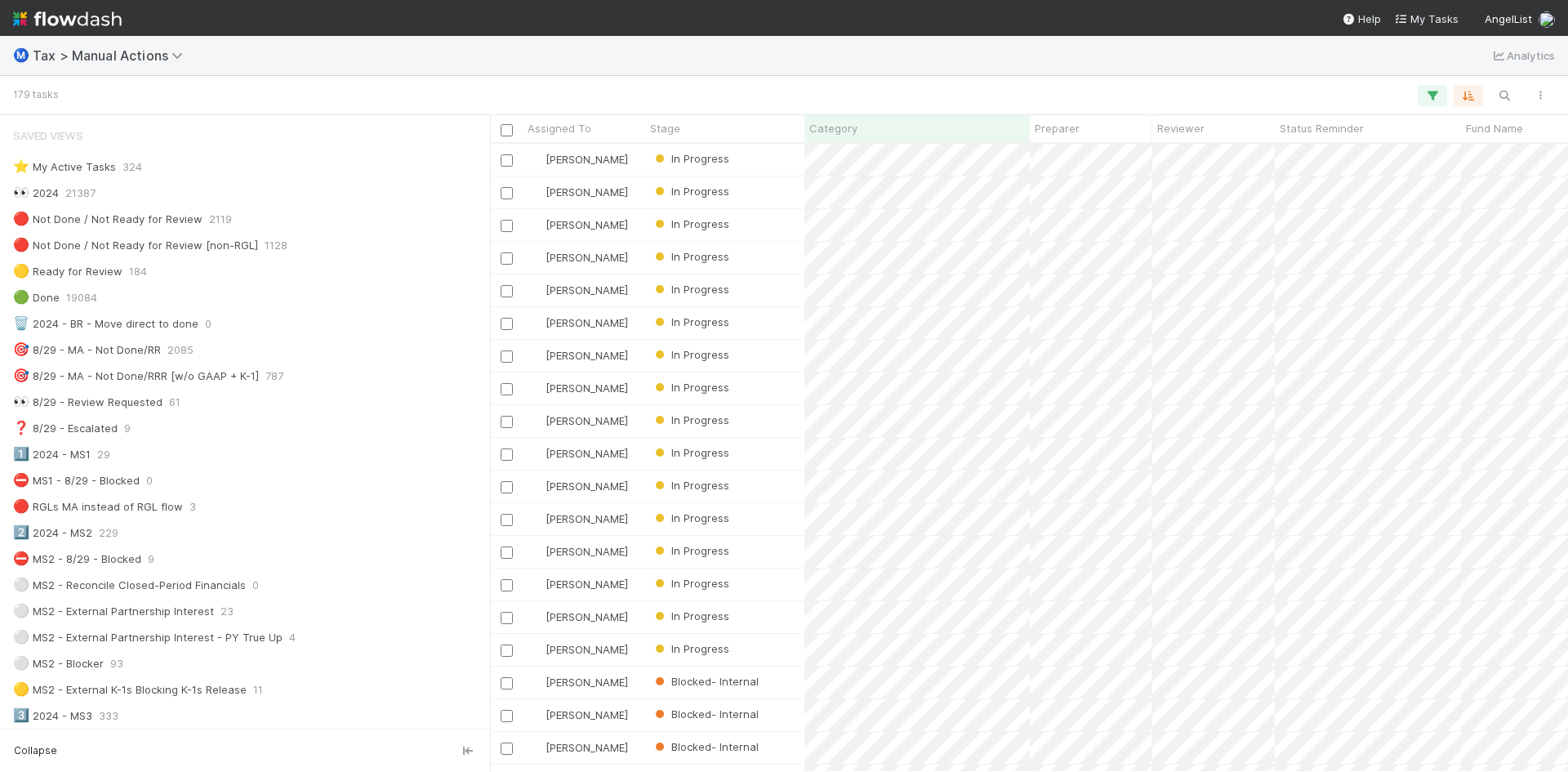
scroll to position [899, 0]
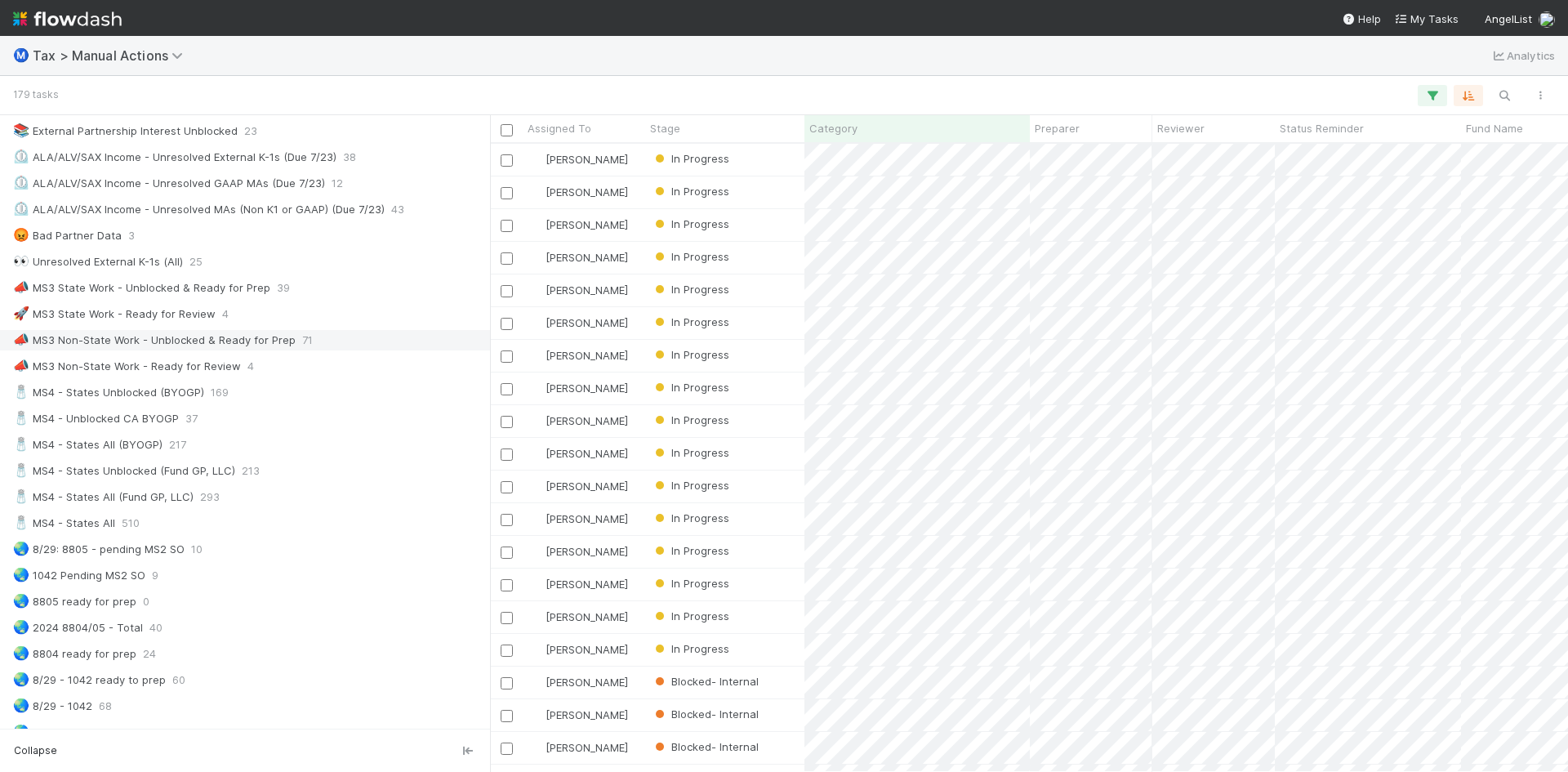
click at [214, 339] on div "📣 MS3 Non-State Work - Unblocked & Ready for Prep" at bounding box center [155, 340] width 283 height 20
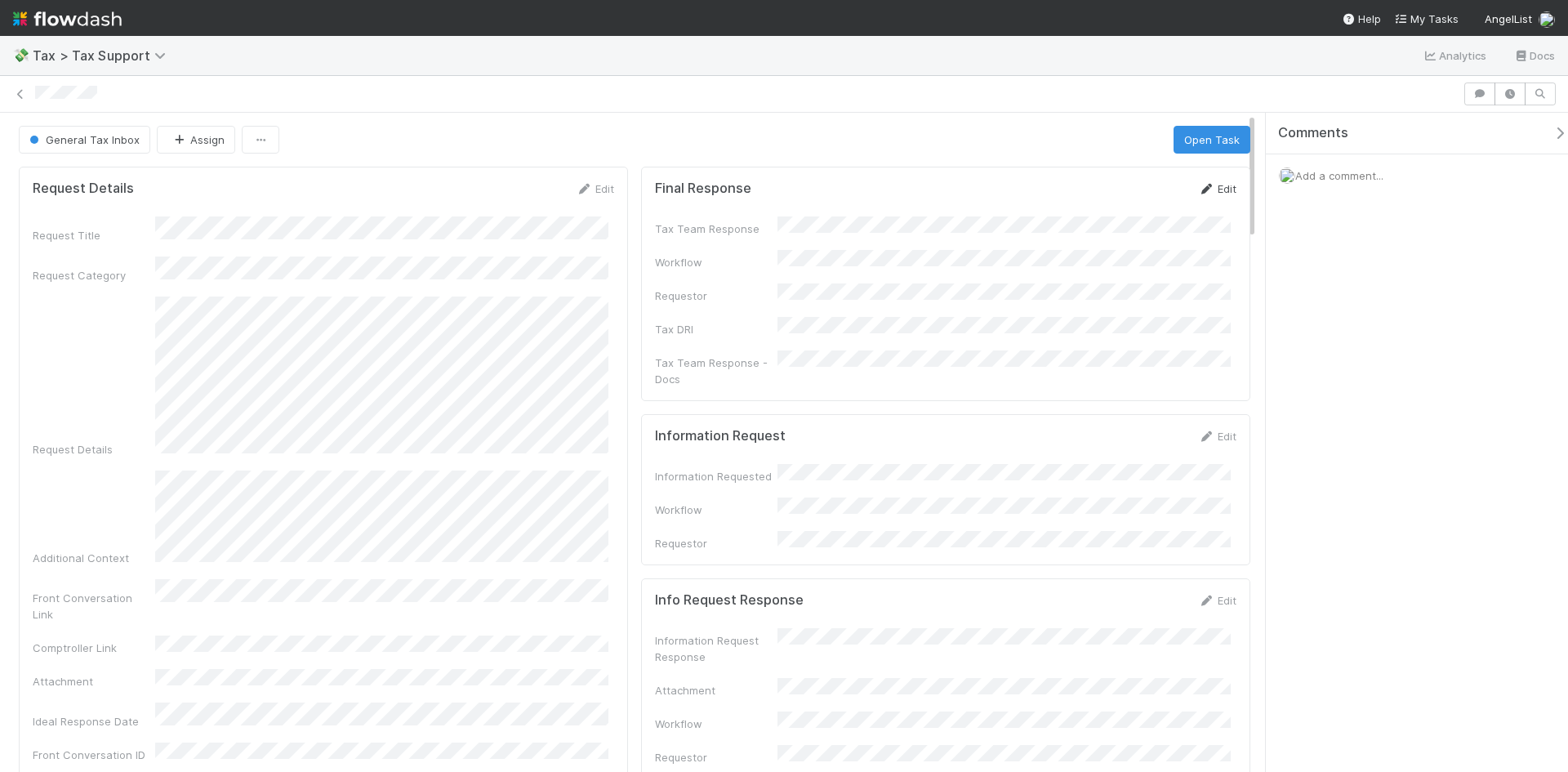
click at [1198, 194] on icon at bounding box center [1206, 188] width 16 height 11
click at [1133, 188] on button "Save" at bounding box center [1150, 194] width 47 height 28
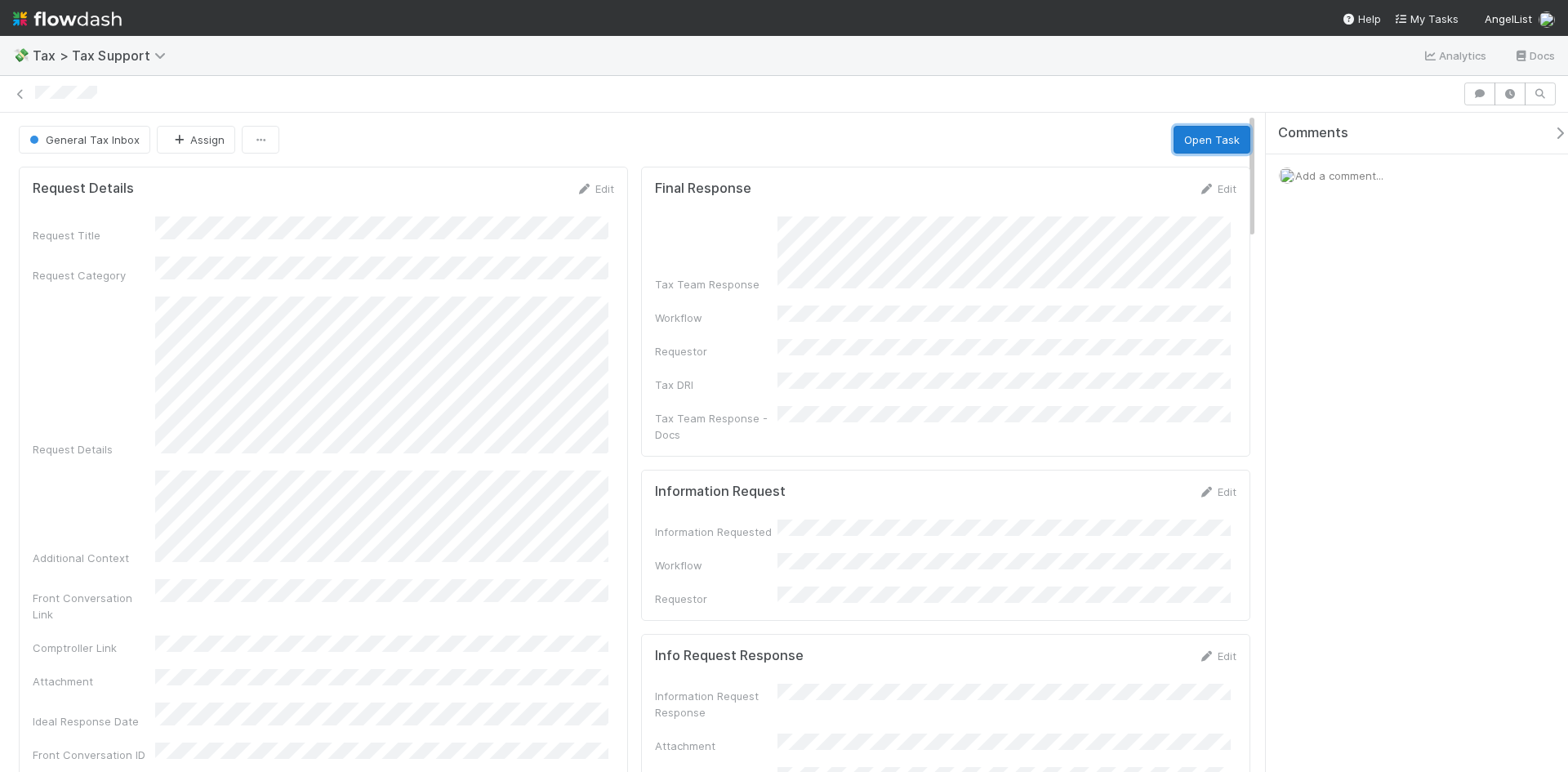
click at [1216, 138] on button "Open Task" at bounding box center [1212, 139] width 76 height 28
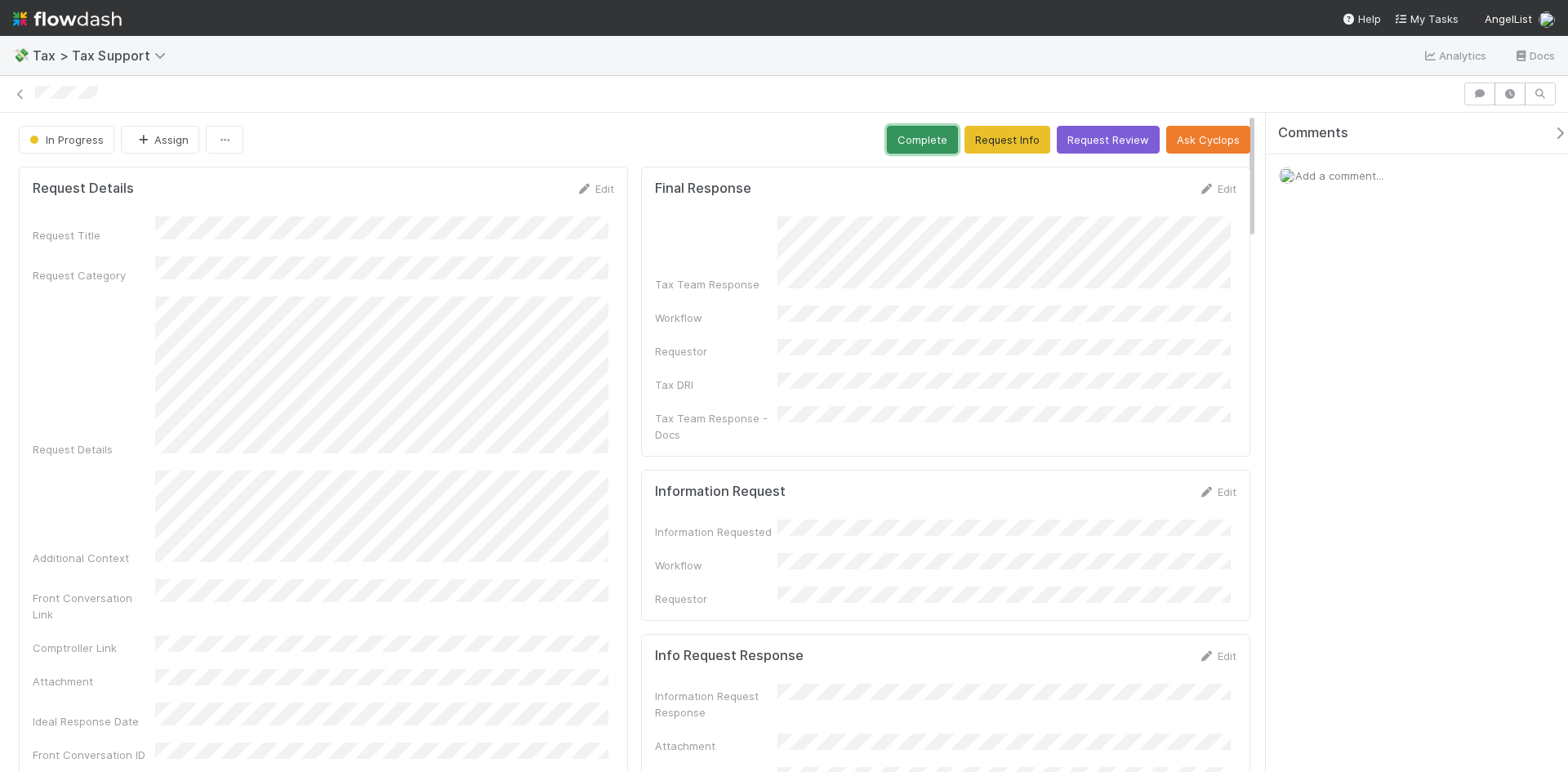
click at [904, 144] on button "Complete" at bounding box center [922, 139] width 71 height 28
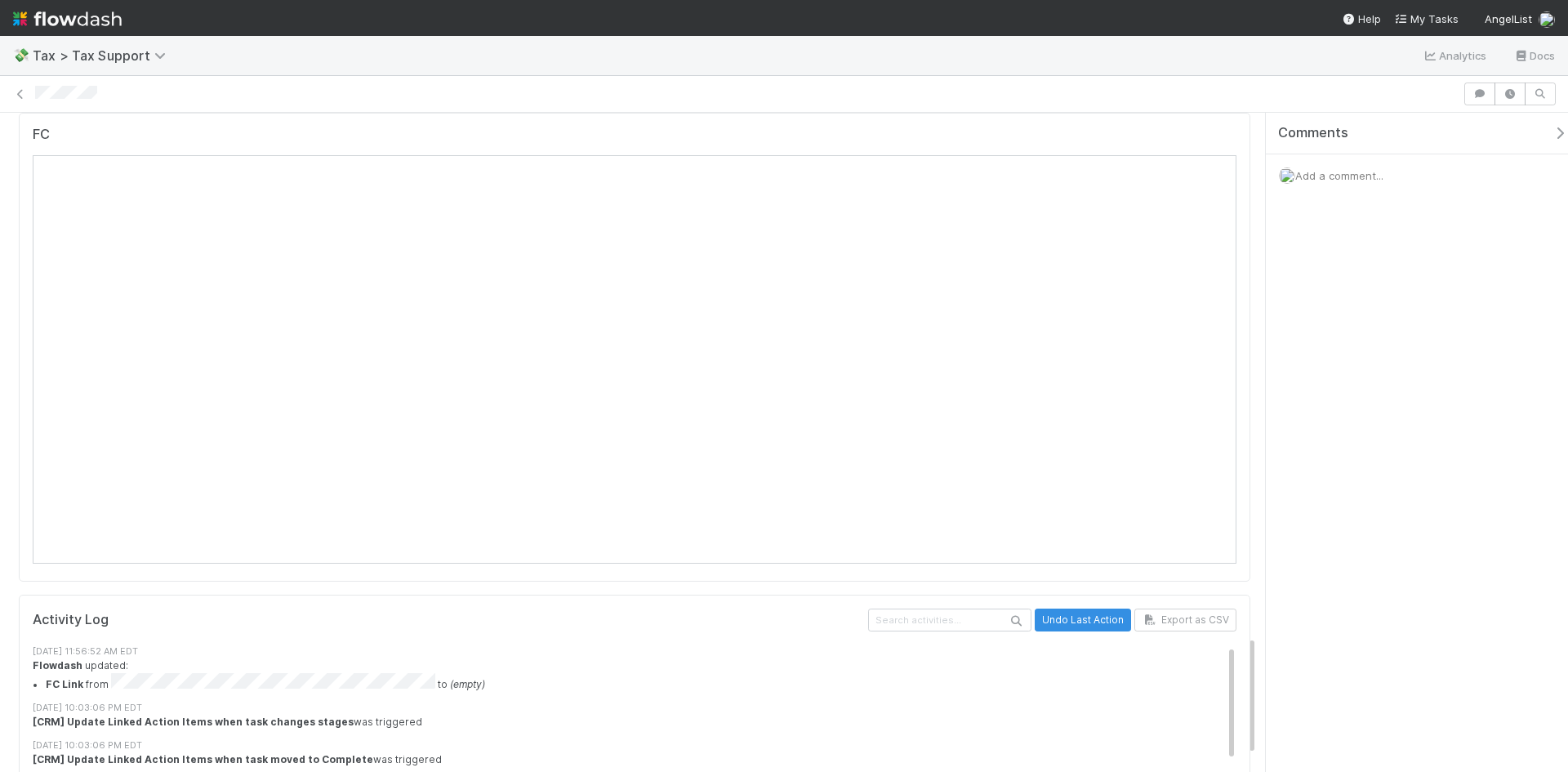
scroll to position [2970, 0]
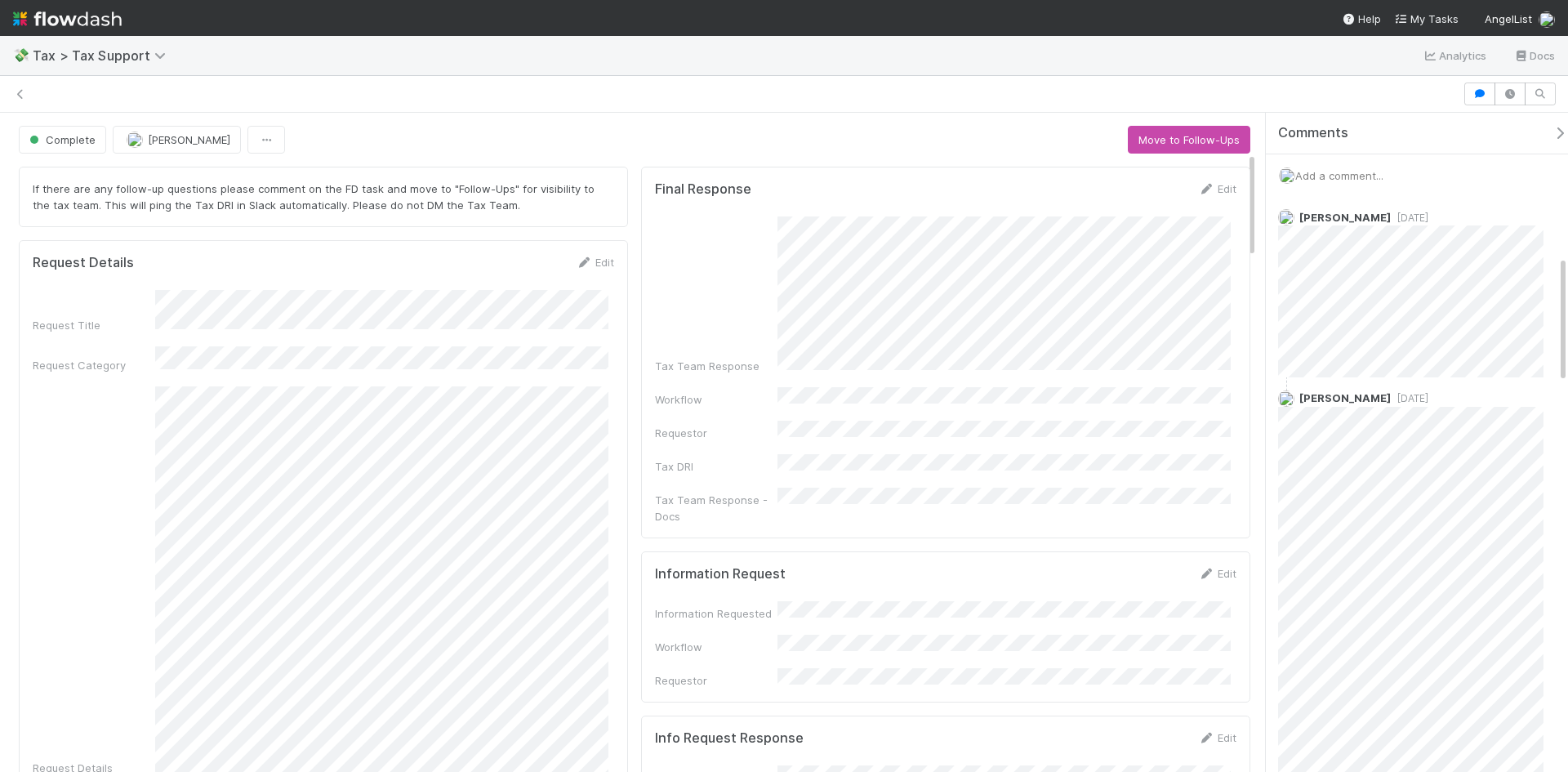
scroll to position [736, 0]
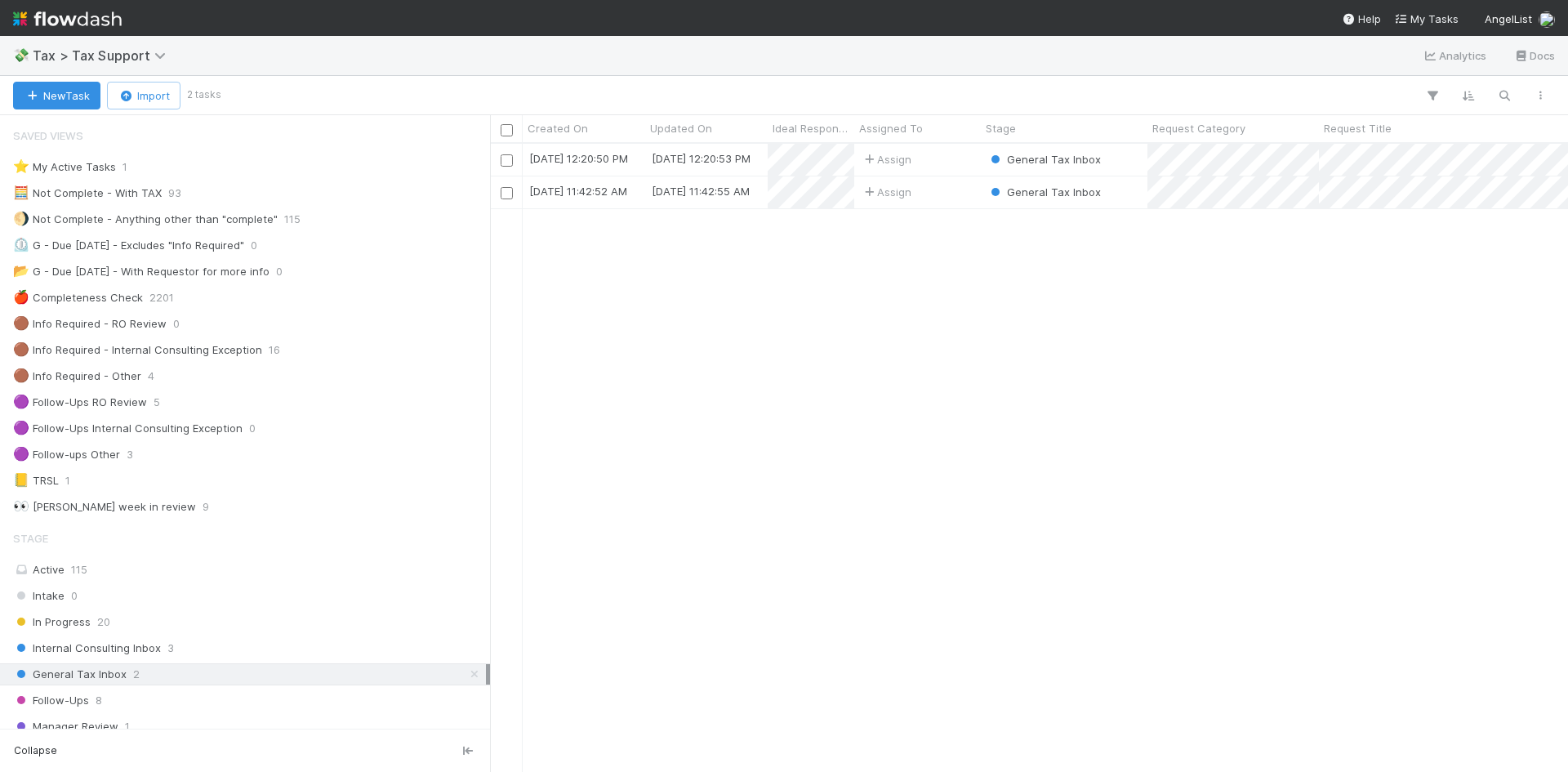
scroll to position [13, 13]
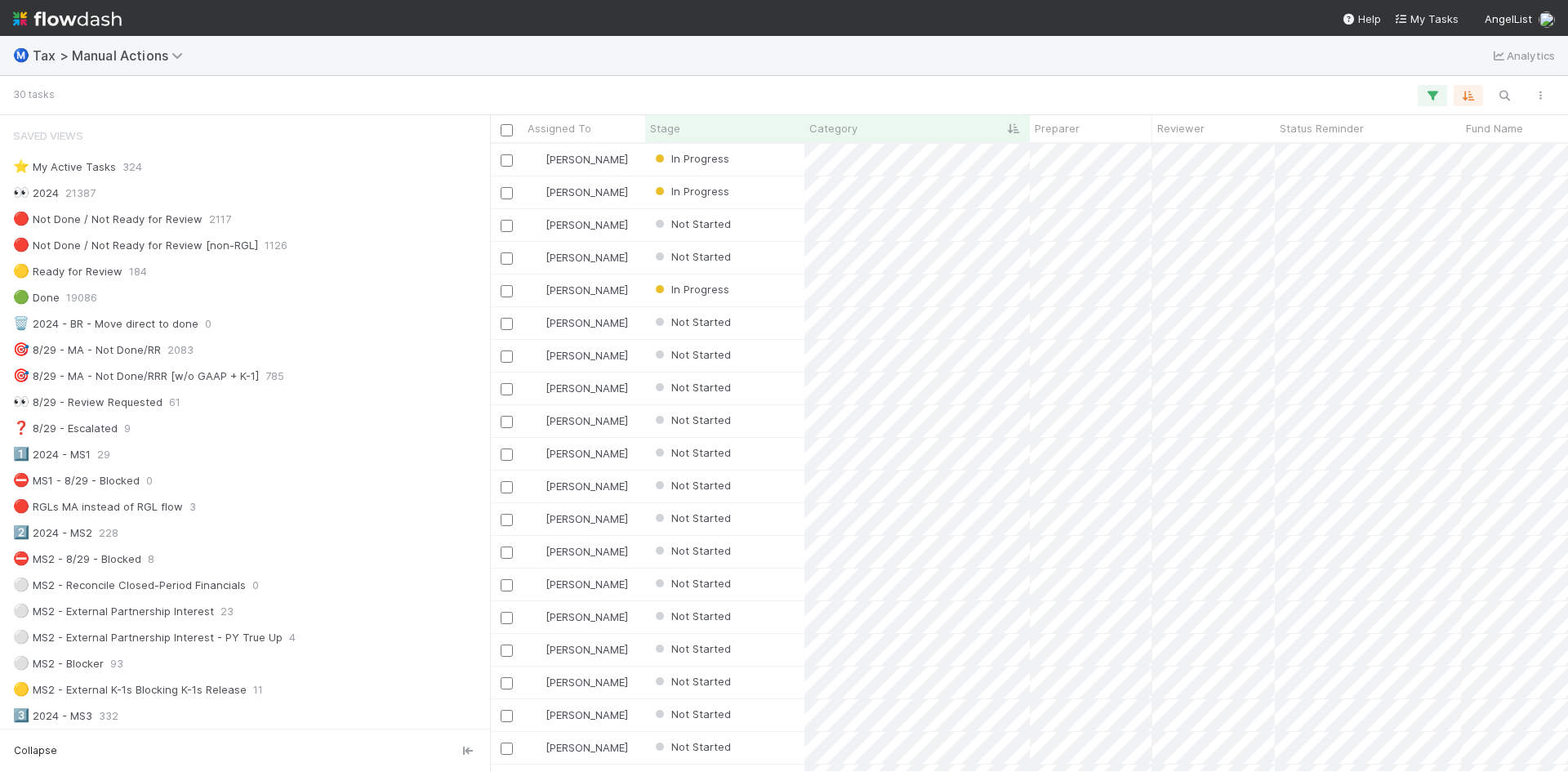
scroll to position [899, 0]
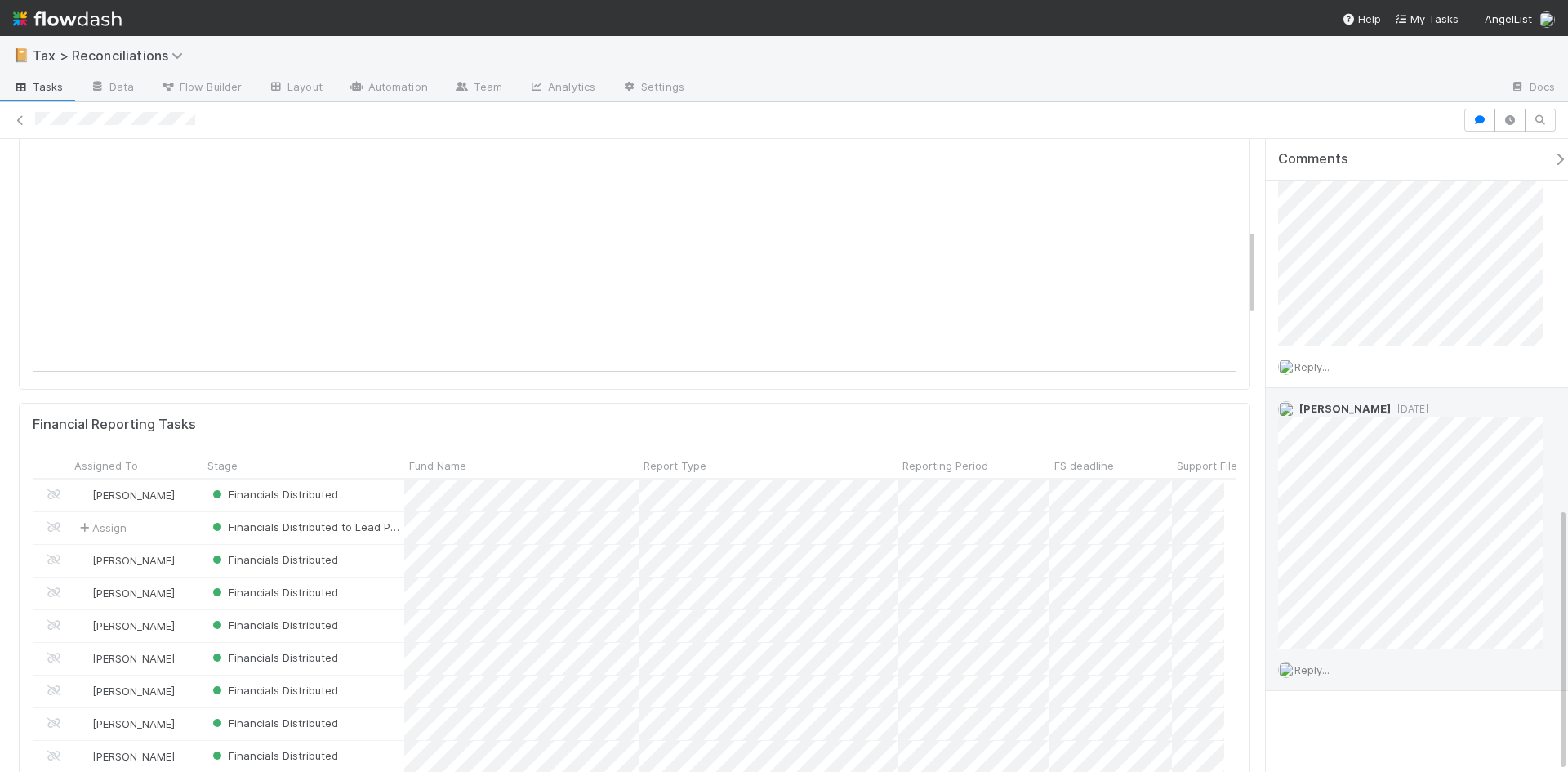
scroll to position [884, 0]
click at [365, 495] on div "Financials Distributed" at bounding box center [303, 495] width 201 height 32
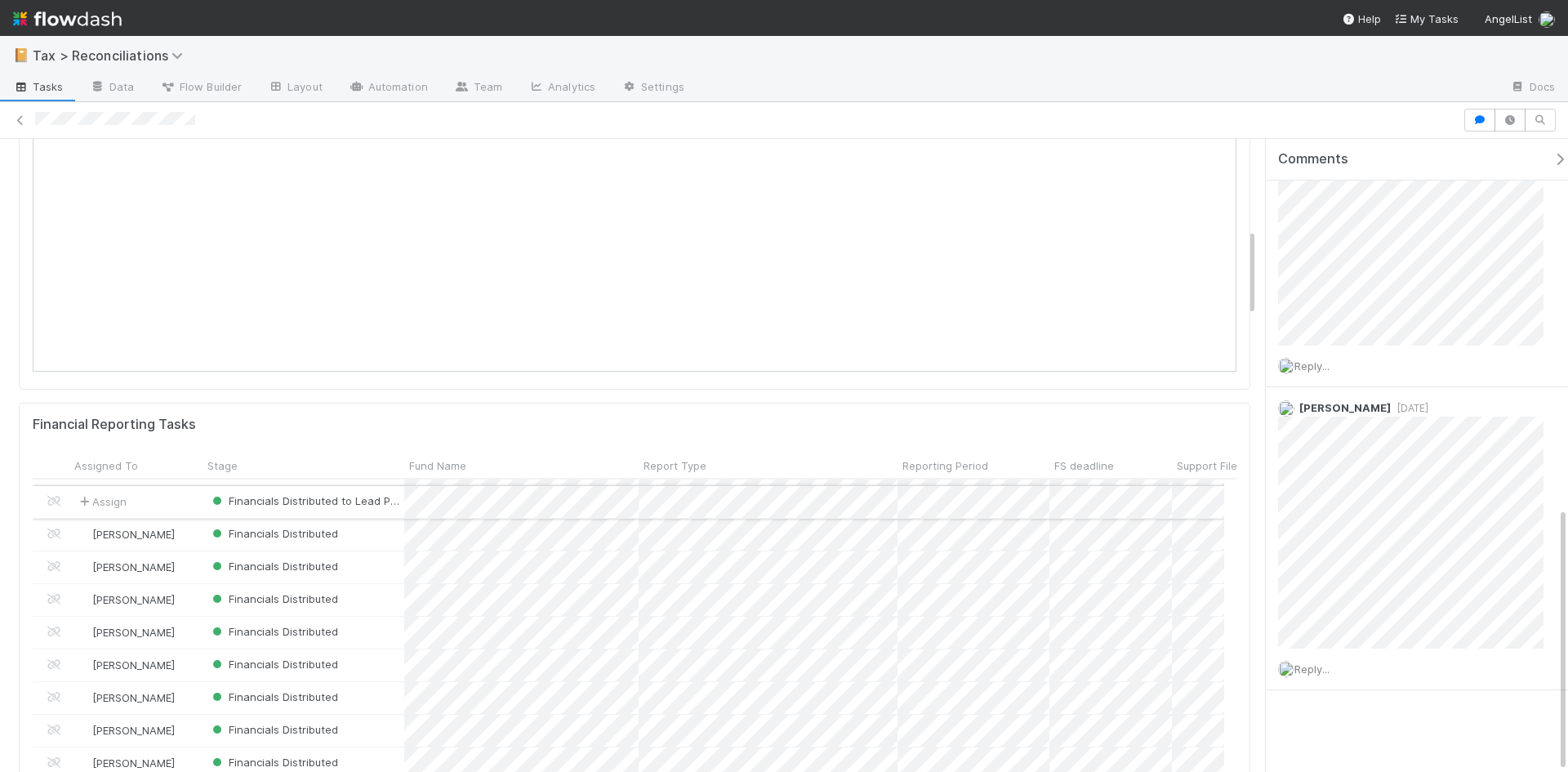
scroll to position [0, 0]
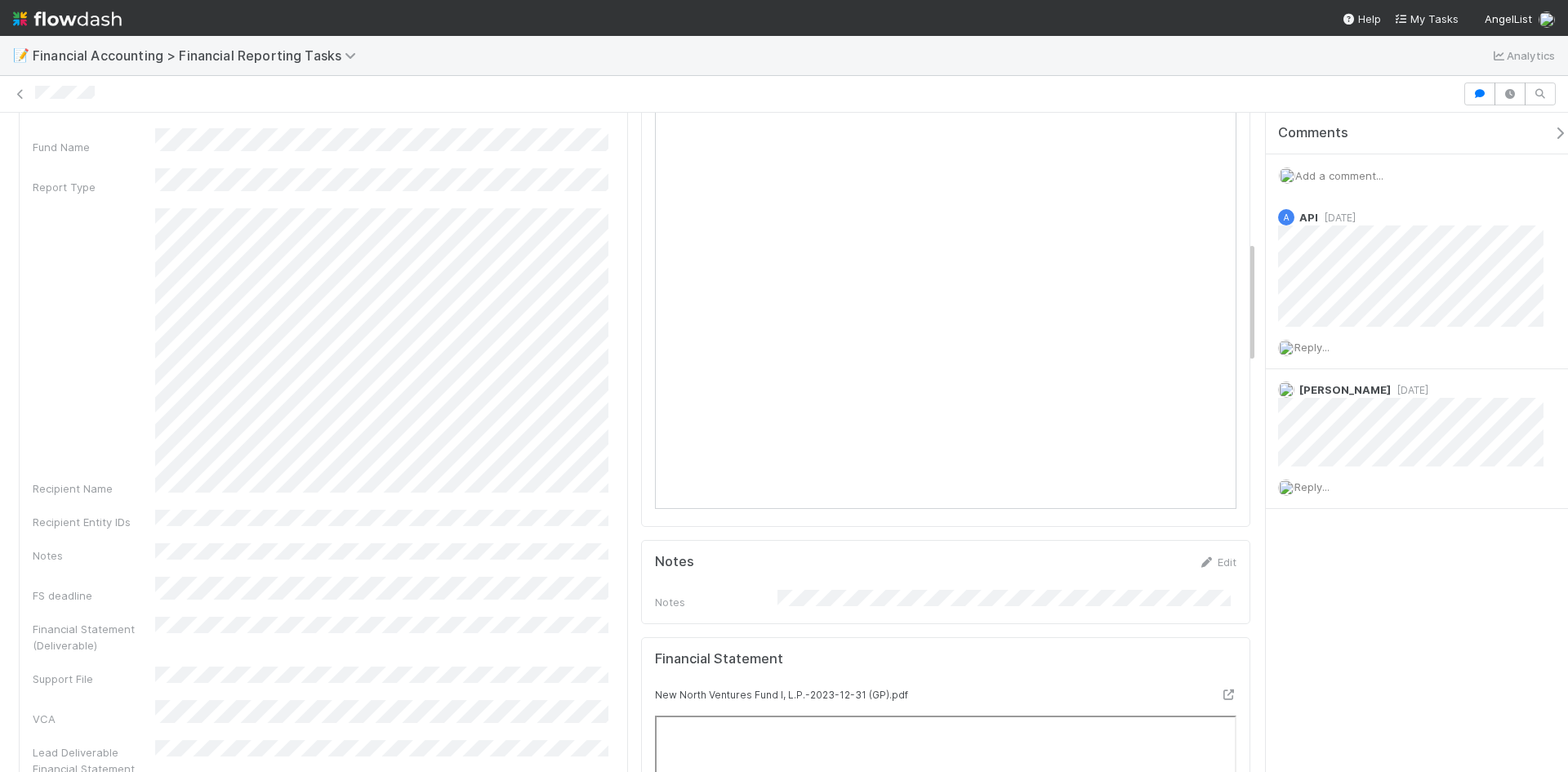
scroll to position [980, 0]
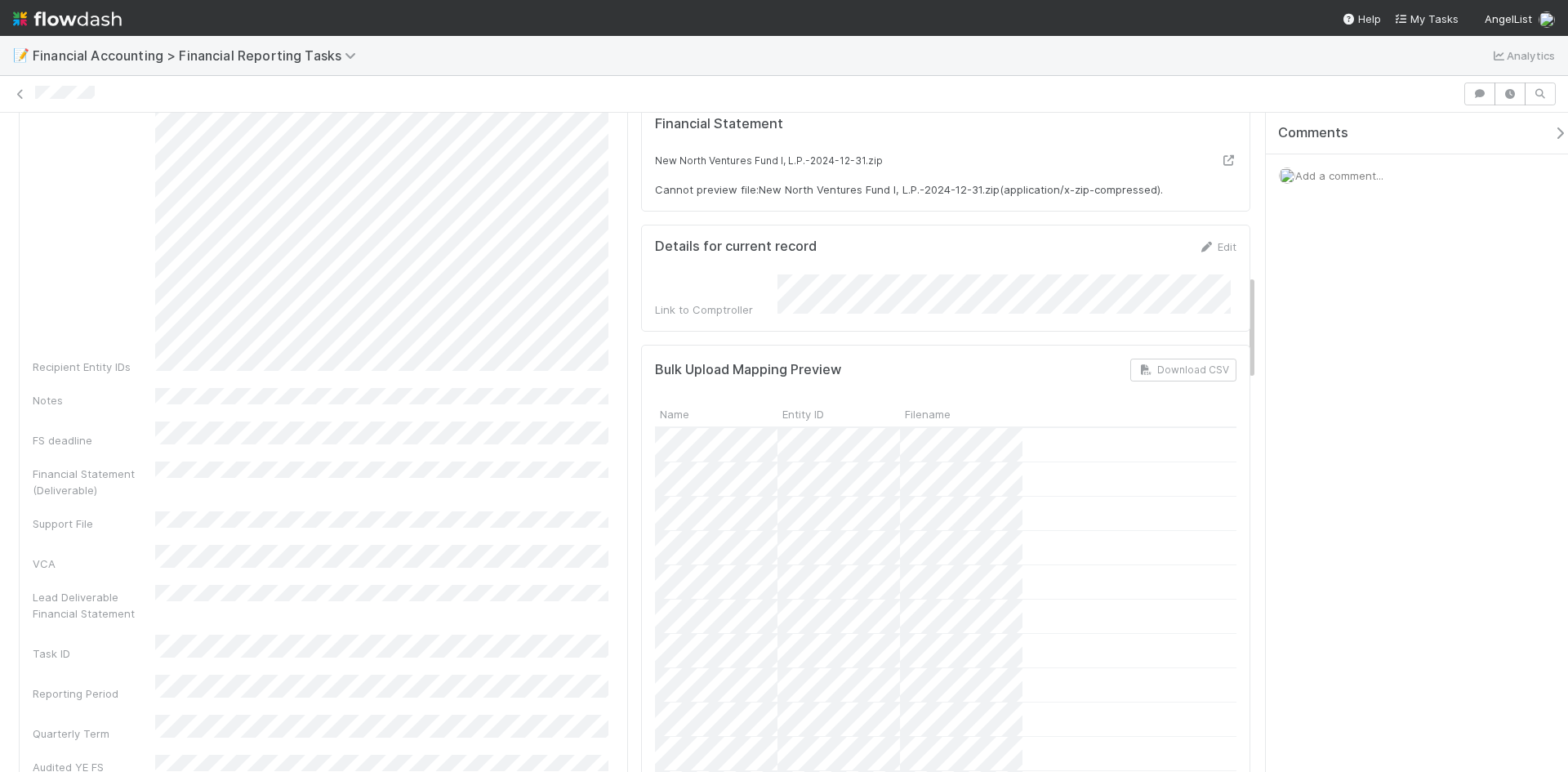
scroll to position [1226, 0]
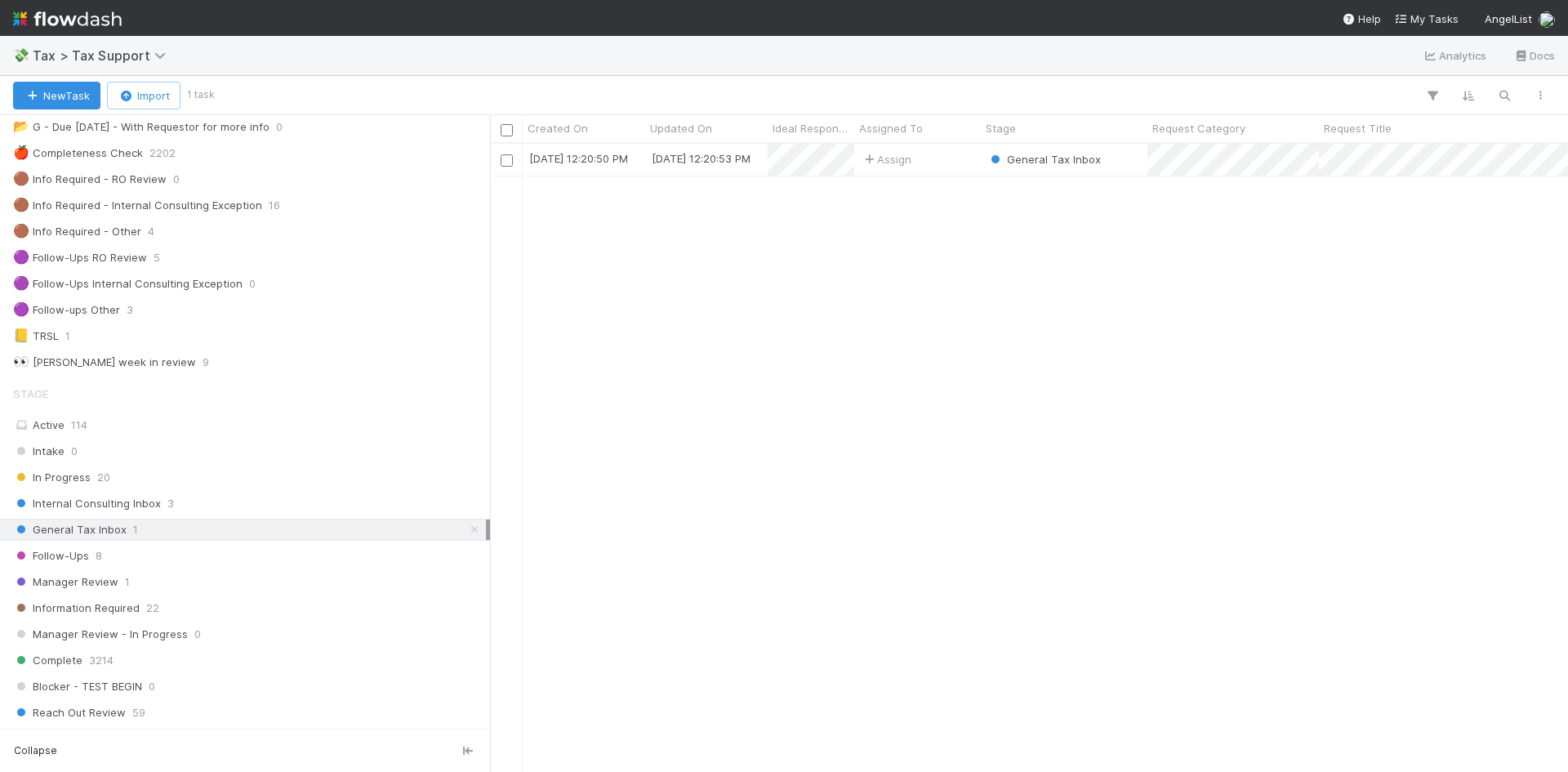
scroll to position [163, 0]
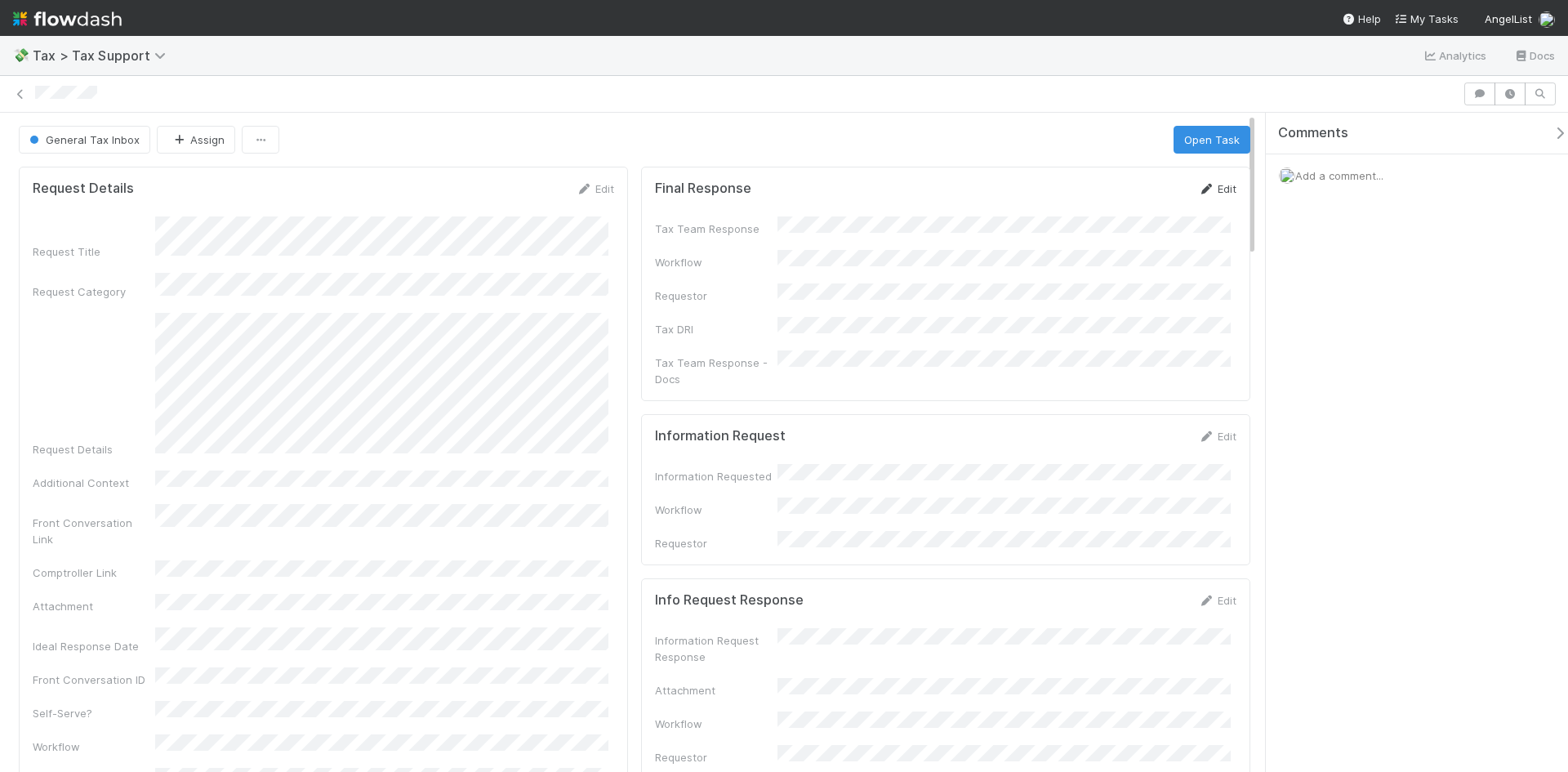
click at [1217, 186] on link "Edit" at bounding box center [1218, 189] width 38 height 13
click at [1128, 198] on button "Save" at bounding box center [1150, 194] width 47 height 28
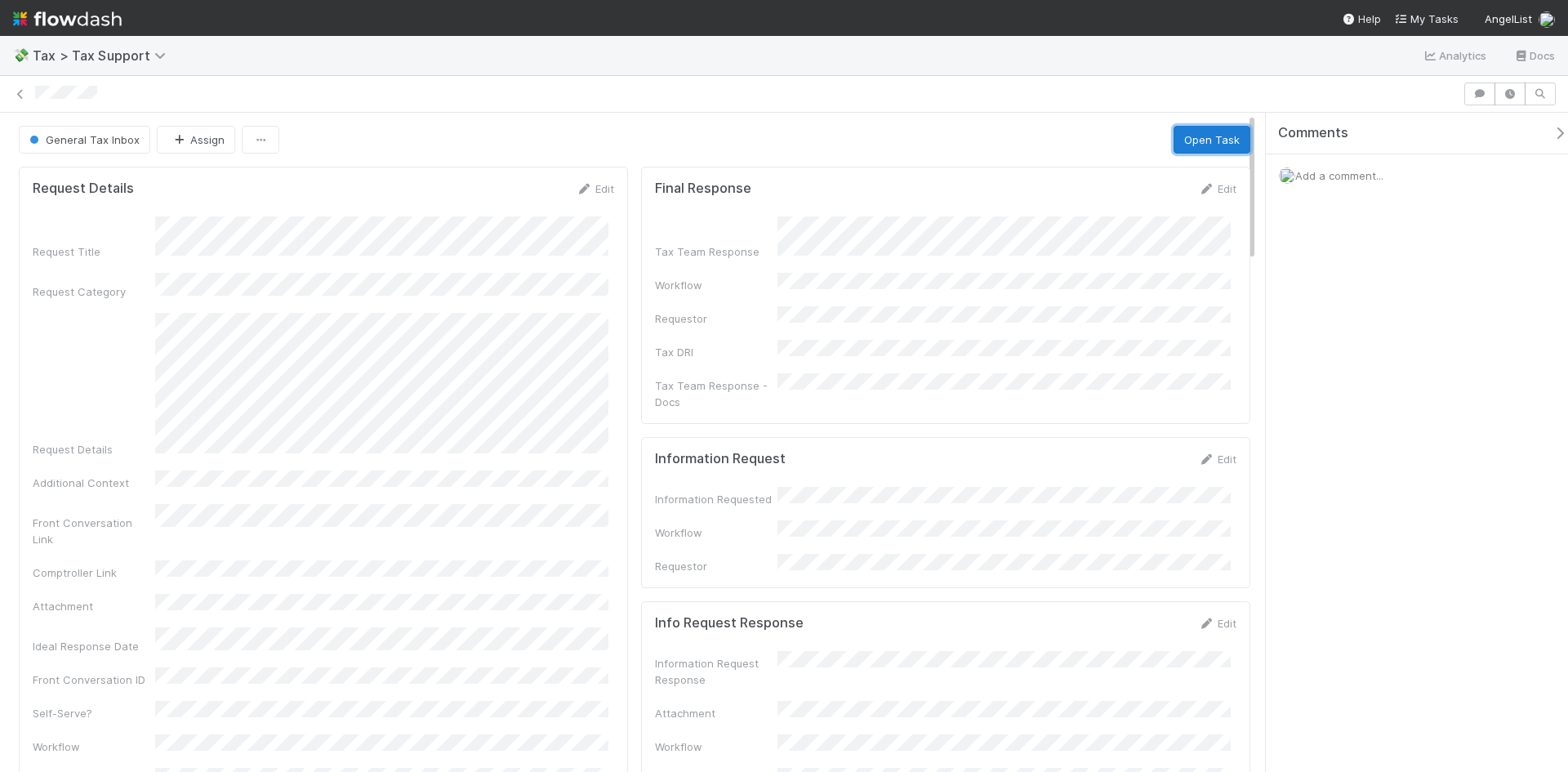
click at [1209, 137] on button "Open Task" at bounding box center [1212, 139] width 76 height 28
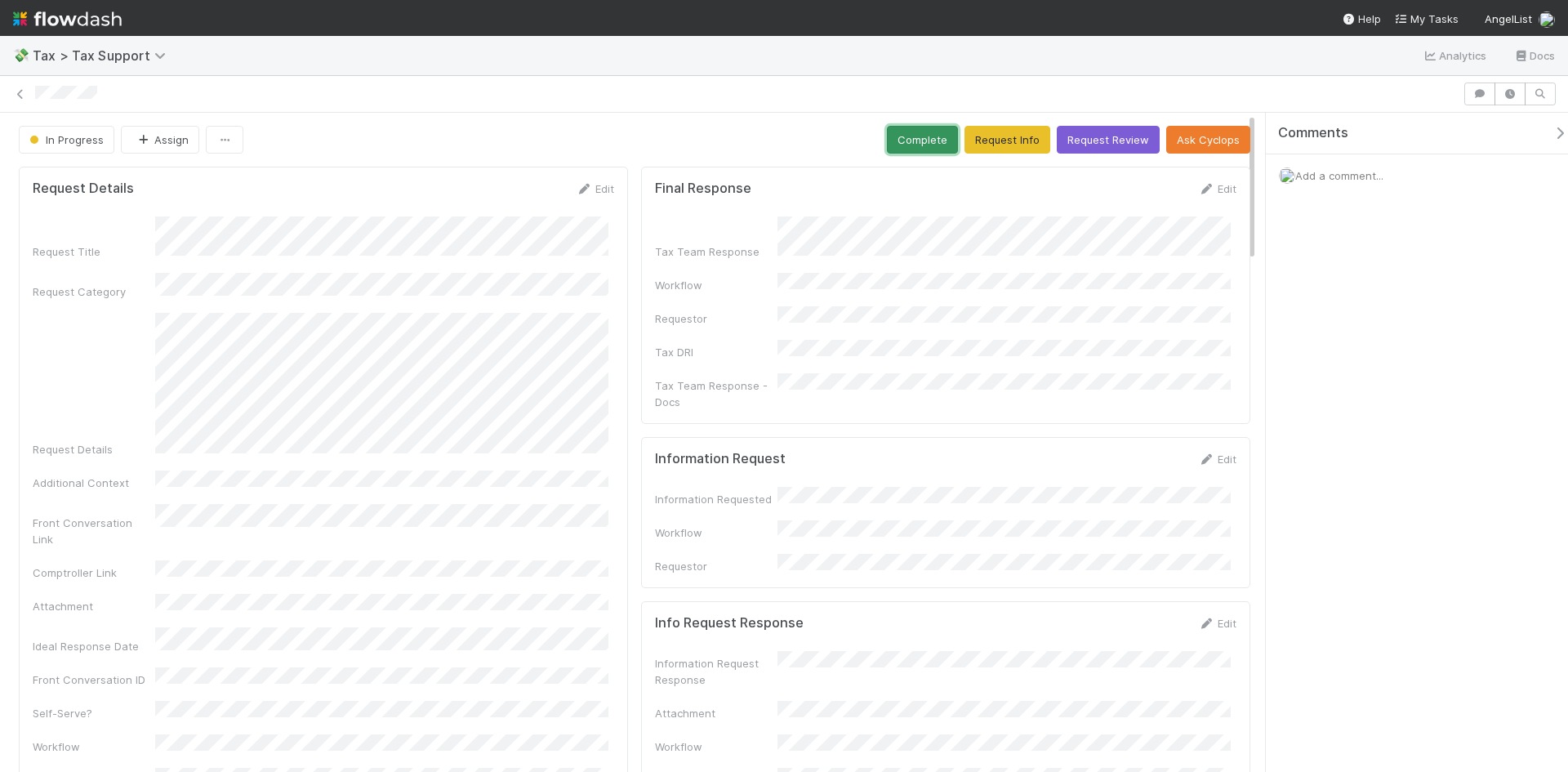
click at [929, 127] on button "Complete" at bounding box center [922, 139] width 71 height 28
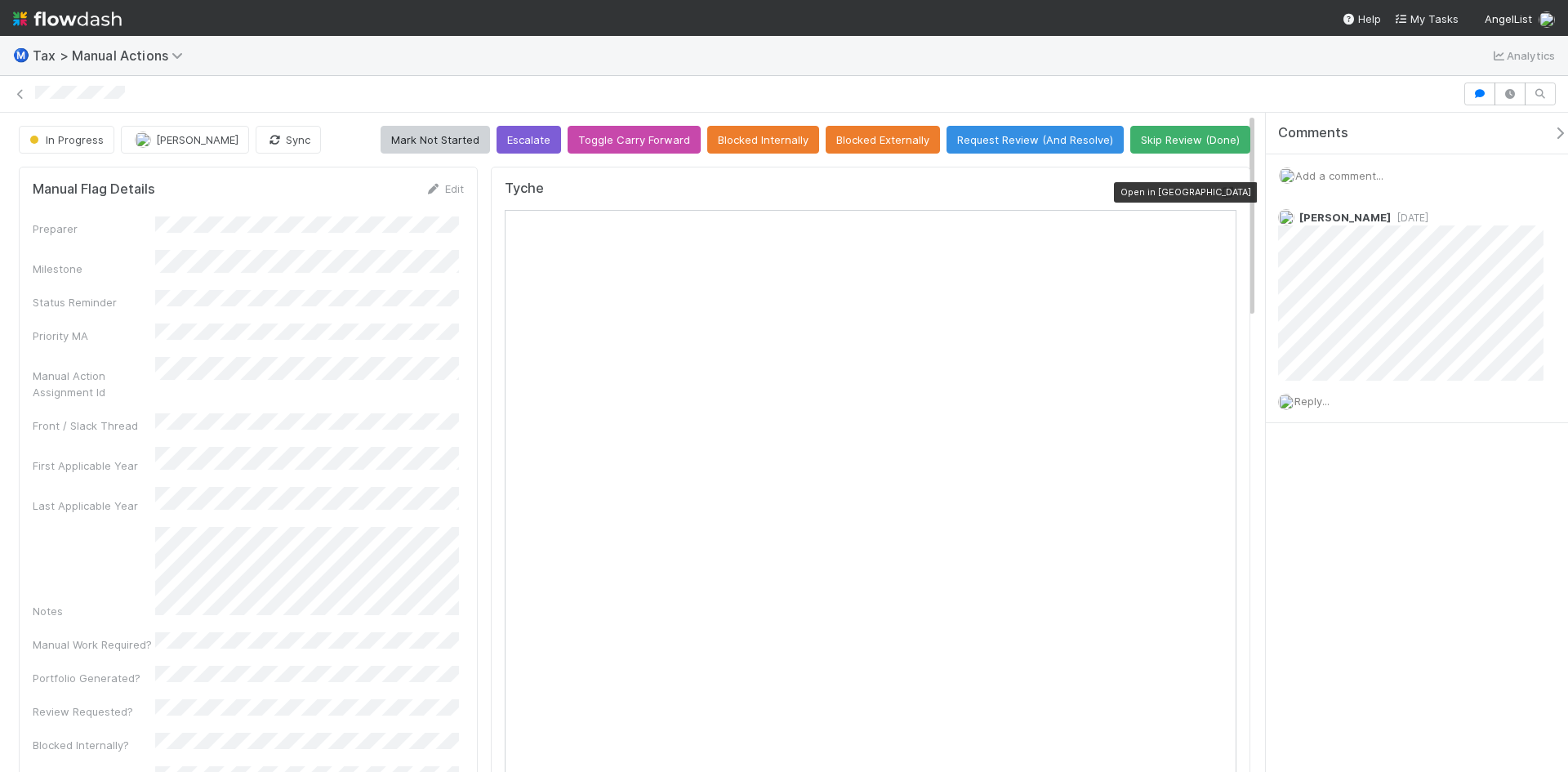
click at [776, 192] on icon at bounding box center [1228, 192] width 16 height 11
